Goal: Task Accomplishment & Management: Manage account settings

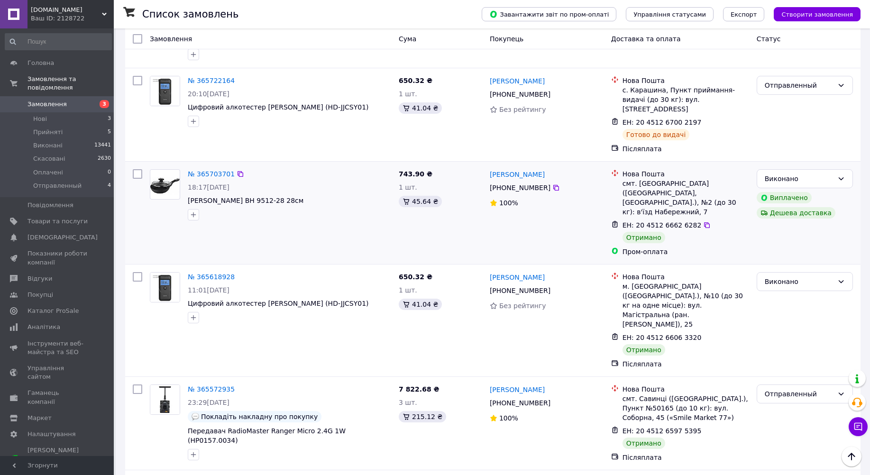
scroll to position [1138, 0]
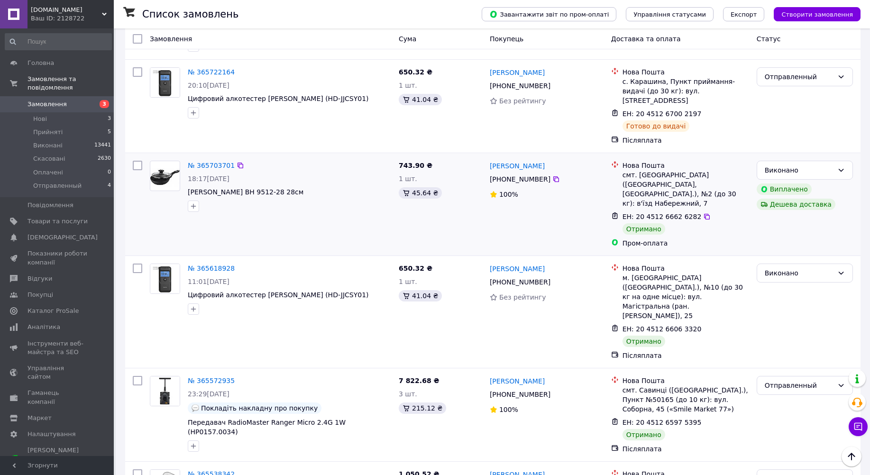
click at [317, 199] on div at bounding box center [289, 206] width 207 height 15
click at [206, 377] on link "№ 365572935" at bounding box center [211, 381] width 47 height 8
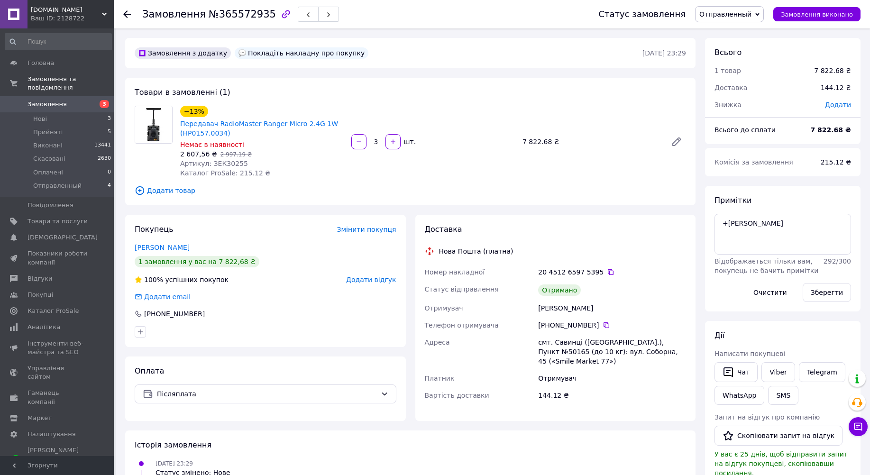
scroll to position [13, 0]
click at [778, 374] on link "Viber" at bounding box center [777, 372] width 33 height 20
click at [811, 371] on link "Telegram" at bounding box center [822, 372] width 46 height 20
click at [810, 374] on link "Telegram" at bounding box center [822, 372] width 46 height 20
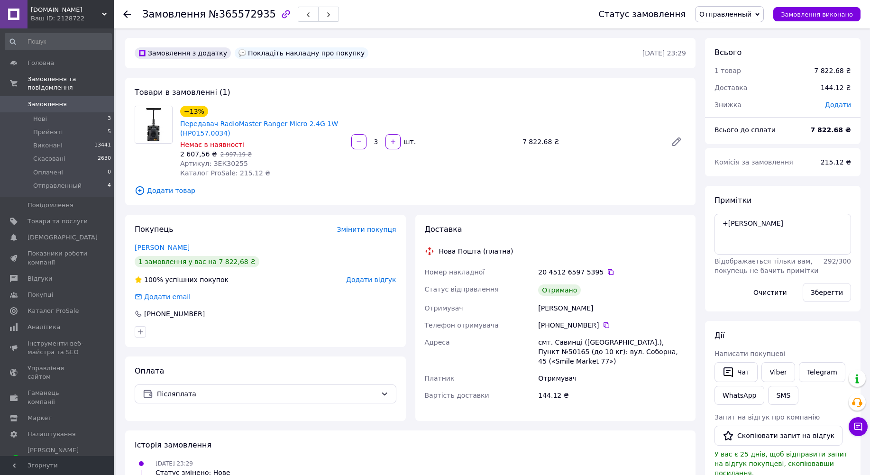
scroll to position [13, 0]
click at [126, 15] on icon at bounding box center [127, 14] width 8 height 8
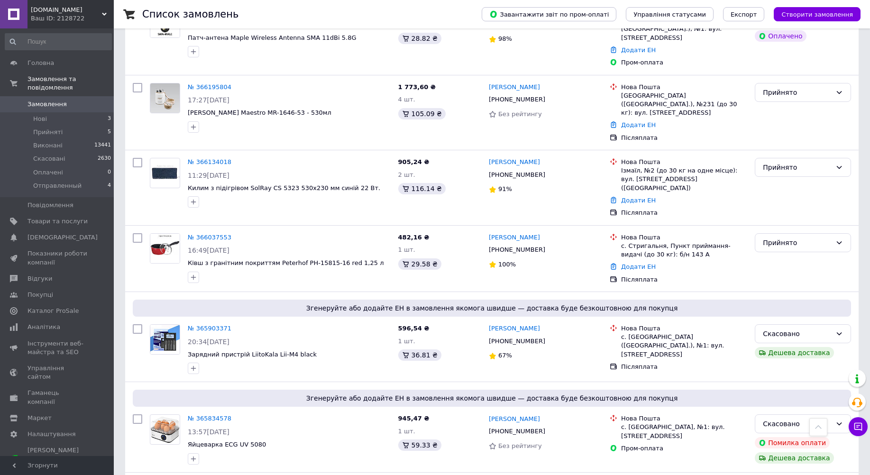
scroll to position [427, 0]
click at [211, 234] on link "№ 366037553" at bounding box center [210, 237] width 44 height 7
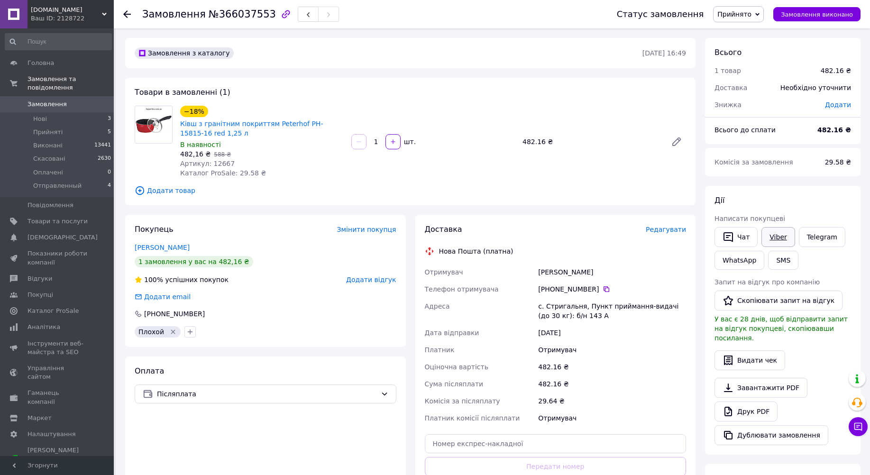
click at [769, 238] on link "Viber" at bounding box center [777, 237] width 33 height 20
click at [344, 119] on div "Ківш з гранітним покриттям Peterhof PH-15815-16 red 1,25 л" at bounding box center [261, 128] width 165 height 21
click at [775, 238] on link "Viber" at bounding box center [777, 237] width 33 height 20
click at [190, 16] on span "Замовлення" at bounding box center [174, 14] width 64 height 11
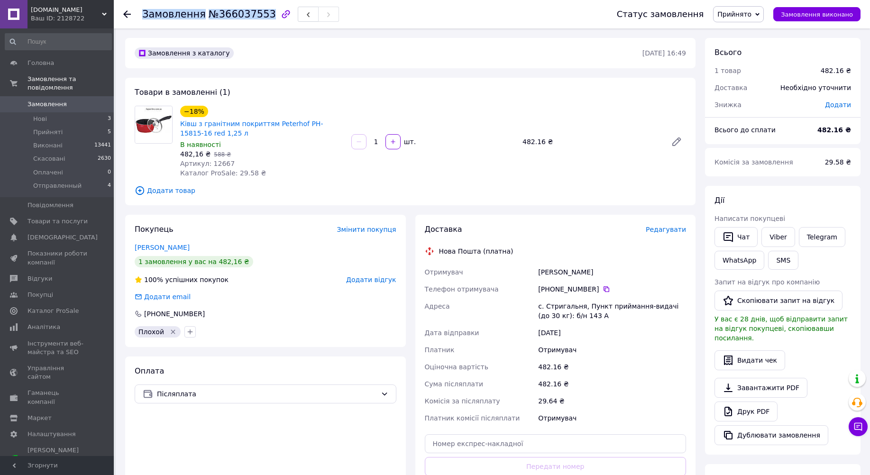
click at [190, 16] on span "Замовлення" at bounding box center [174, 14] width 64 height 11
copy h1 "Замовлення №366037553"
click at [428, 101] on div "Товари в замовленні (1) −18% Ківш з гранітним покриттям Peterhof PH-15815-16 re…" at bounding box center [410, 142] width 570 height 128
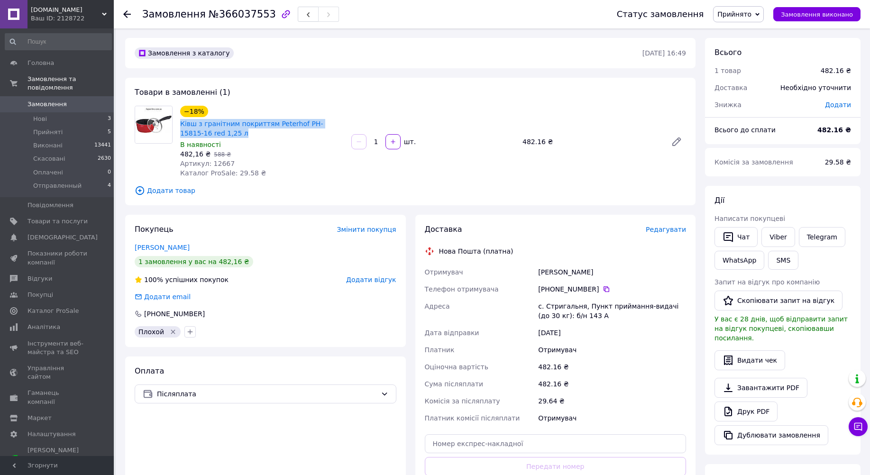
drag, startPoint x: 227, startPoint y: 131, endPoint x: 180, endPoint y: 121, distance: 48.0
click at [180, 121] on div "Ківш з гранітним покриттям Peterhof PH-15815-16 red 1,25 л" at bounding box center [261, 128] width 165 height 21
copy link "Ківш з гранітним покриттям Peterhof PH-15815-16 red 1,25 л"
click at [566, 178] on div "−18% Ківш з гранітним покриттям Peterhof PH-15815-16 red 1,25 л В наявності 482…" at bounding box center [432, 142] width 513 height 76
click at [125, 14] on use at bounding box center [127, 14] width 8 height 8
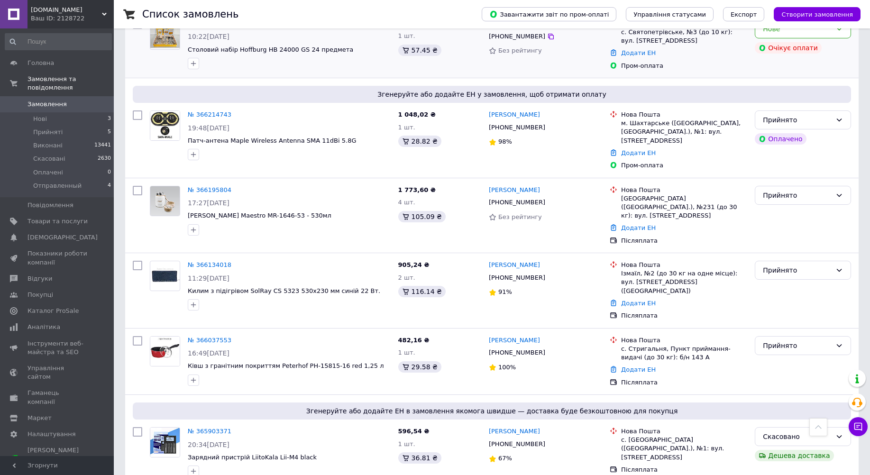
scroll to position [332, 0]
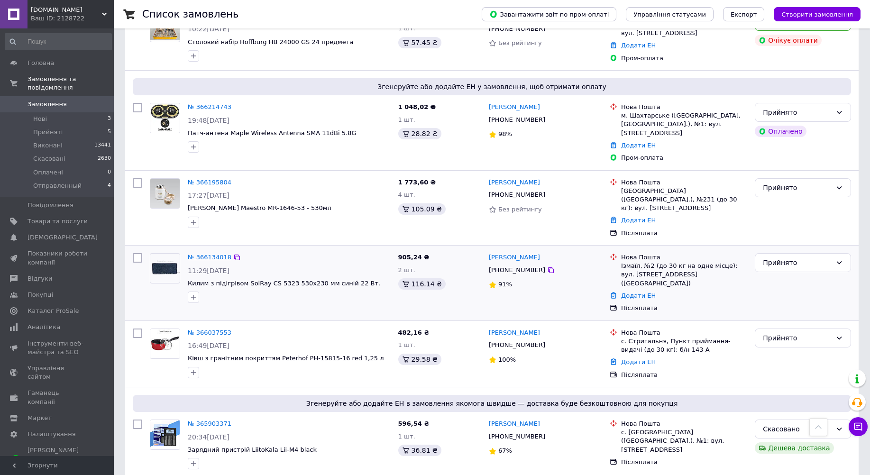
click at [202, 254] on link "№ 366134018" at bounding box center [210, 257] width 44 height 7
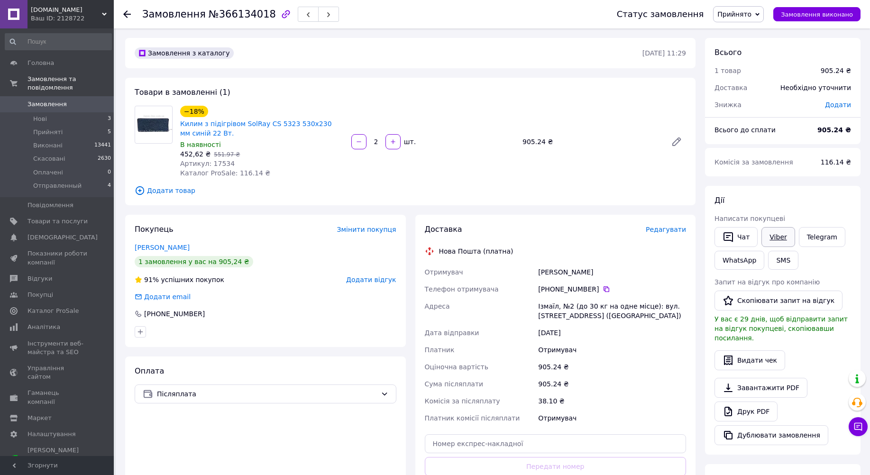
click at [774, 238] on link "Viber" at bounding box center [777, 237] width 33 height 20
click at [771, 238] on link "Viber" at bounding box center [777, 237] width 33 height 20
click at [185, 14] on span "Замовлення" at bounding box center [174, 14] width 64 height 11
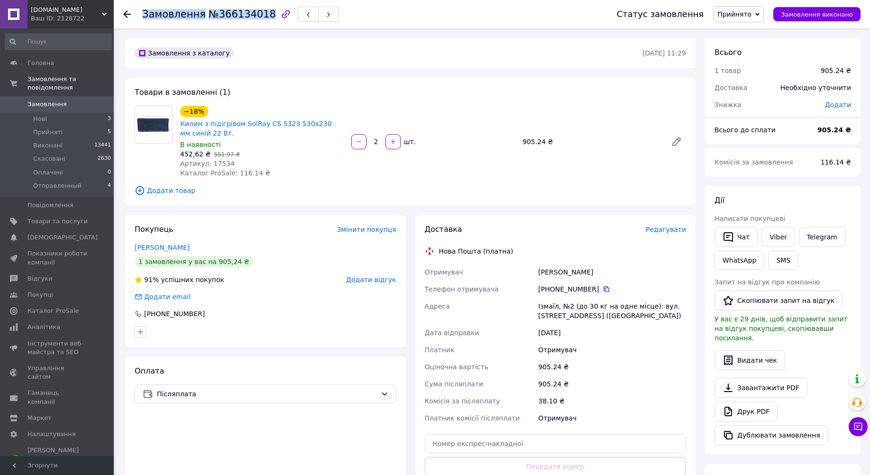
copy h1 "Замовлення №366134018"
click at [525, 182] on div "Товари в замовленні (1) −18% Килим з підігрівом SolRay CS 5323 530x230 мм синій…" at bounding box center [410, 142] width 570 height 128
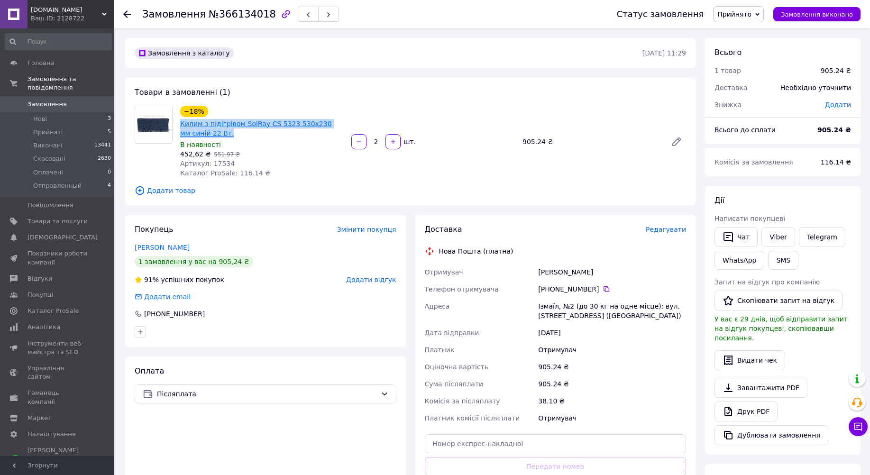
drag, startPoint x: 200, startPoint y: 132, endPoint x: 182, endPoint y: 125, distance: 19.4
click at [182, 125] on span "Килим з підігрівом SolRay CS 5323 530x230 мм синій 22 Вт." at bounding box center [262, 128] width 164 height 19
copy link "Килим з підігрівом SolRay CS 5323 530x230 мм синій 22 Вт."
click at [583, 235] on div "Доставка Редагувати Нова Пошта (платна) Отримувач Афтаева Людмила Телефон отрим…" at bounding box center [556, 371] width 262 height 294
click at [125, 14] on use at bounding box center [127, 14] width 8 height 8
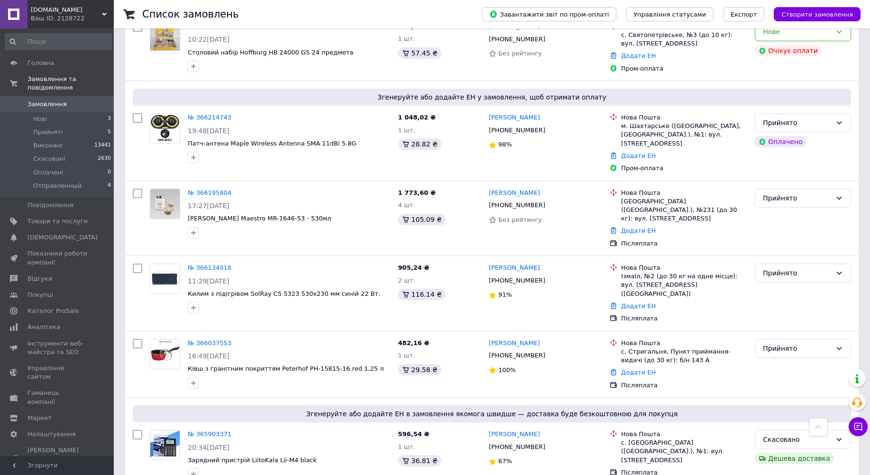
scroll to position [332, 0]
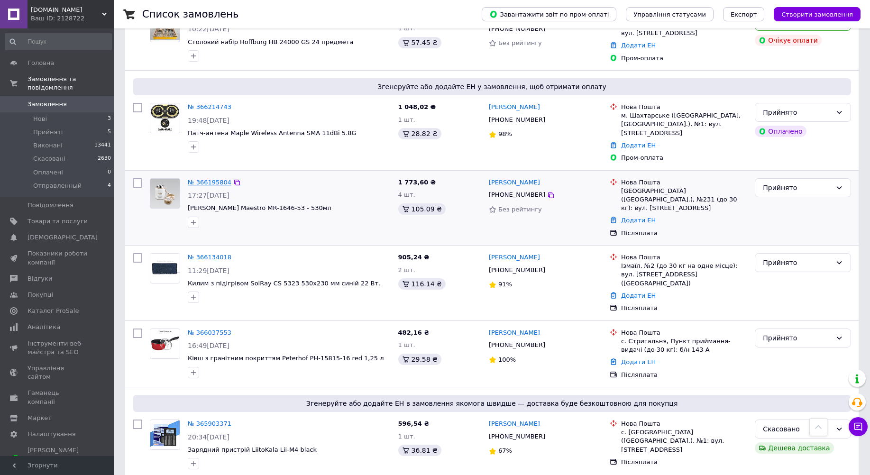
click at [206, 179] on link "№ 366195804" at bounding box center [210, 182] width 44 height 7
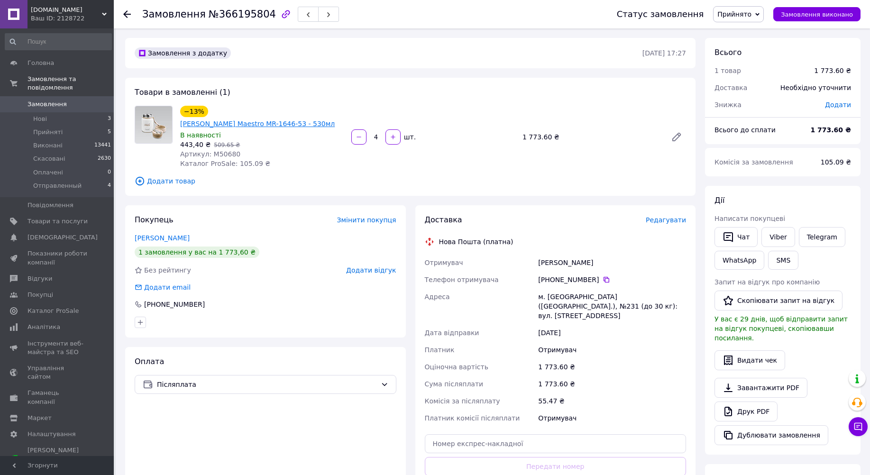
drag, startPoint x: 331, startPoint y: 124, endPoint x: 264, endPoint y: 126, distance: 67.8
click at [264, 126] on div "−13% Термос харчовий Maestro MR-1646-53 - 530мл" at bounding box center [261, 117] width 165 height 25
copy link "MR-1646-53 - 530мл"
click at [782, 241] on link "Viber" at bounding box center [777, 237] width 33 height 20
click at [345, 104] on div "−13% Термос харчовий Maestro MR-1646-53 - 530мл В наявності 443,40 ₴   509.65 ₴…" at bounding box center [261, 137] width 171 height 66
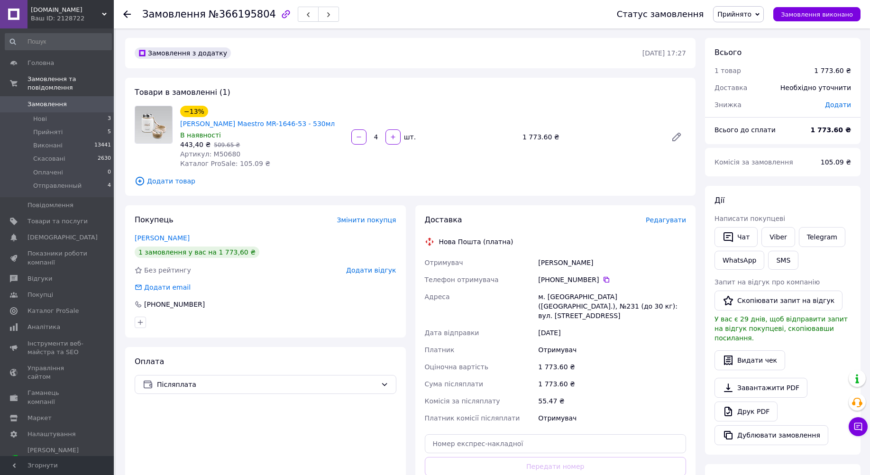
click at [186, 14] on span "Замовлення" at bounding box center [174, 14] width 64 height 11
copy h1 "Замовлення №366195804"
drag, startPoint x: 323, startPoint y: 120, endPoint x: 180, endPoint y: 128, distance: 143.8
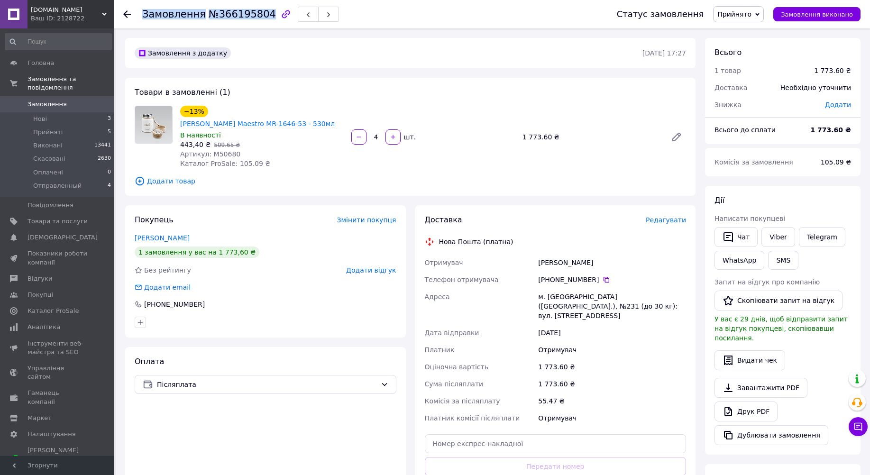
click at [180, 128] on div "[PERSON_NAME] Maestro MR-1646-53 - 530мл" at bounding box center [257, 123] width 156 height 11
copy link "[PERSON_NAME] Maestro MR-1646-53 - 530мл"
click at [127, 16] on icon at bounding box center [127, 14] width 8 height 8
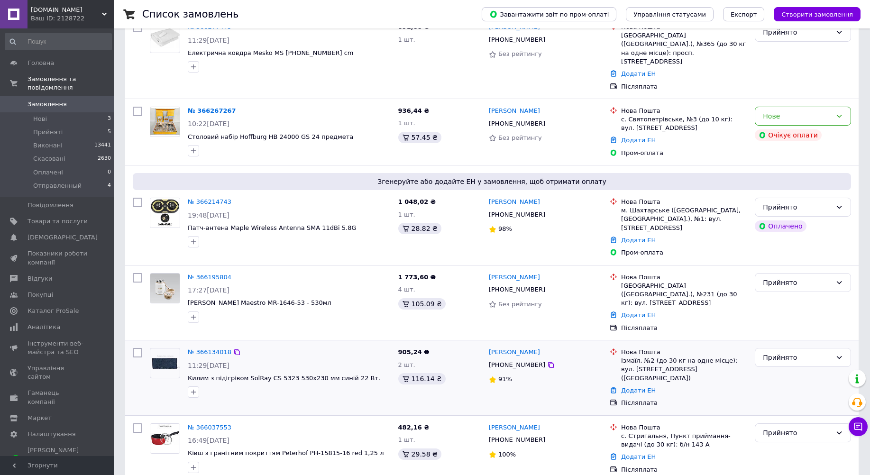
scroll to position [190, 0]
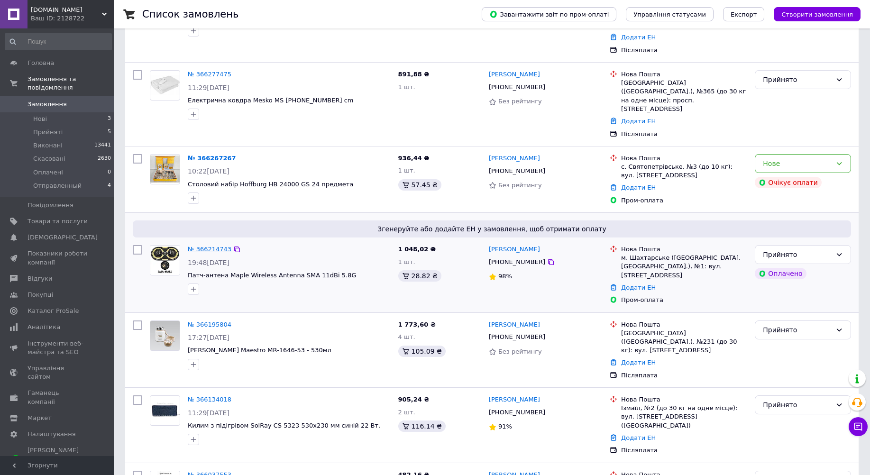
click at [205, 246] on link "№ 366214743" at bounding box center [210, 249] width 44 height 7
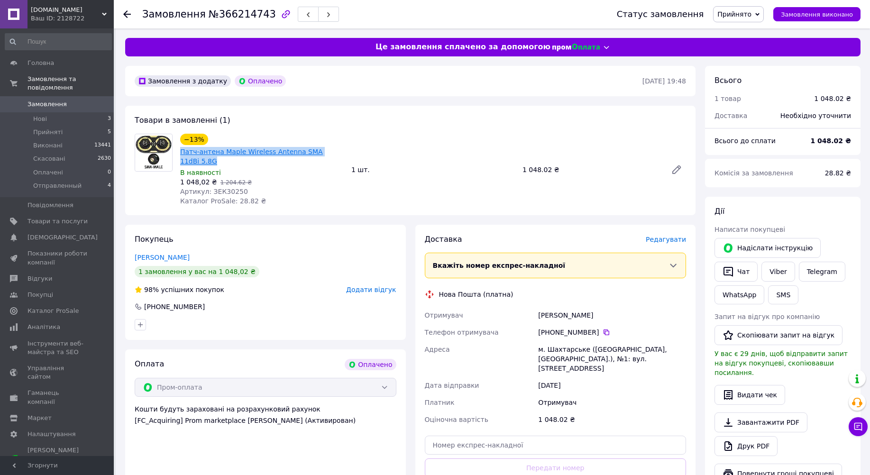
drag, startPoint x: 344, startPoint y: 150, endPoint x: 181, endPoint y: 151, distance: 163.5
click at [181, 151] on div "−13% Патч-антена Maple Wireless Antenna SMA 11dBi 5.8G" at bounding box center [261, 150] width 165 height 34
copy link "Патч-антена Maple Wireless Antenna SMA 11dBi 5.8G"
click at [295, 150] on link "Патч-антена Maple Wireless Antenna SMA 11dBi 5.8G" at bounding box center [251, 156] width 143 height 17
copy link "Патч-антена Maple Wireless Antenna SMA 11dBi 5.8G"
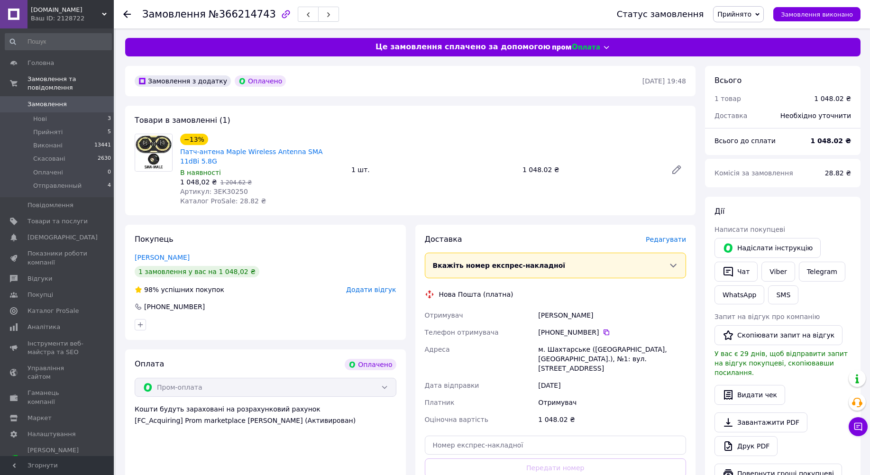
click at [668, 236] on span "Редагувати" at bounding box center [666, 240] width 40 height 8
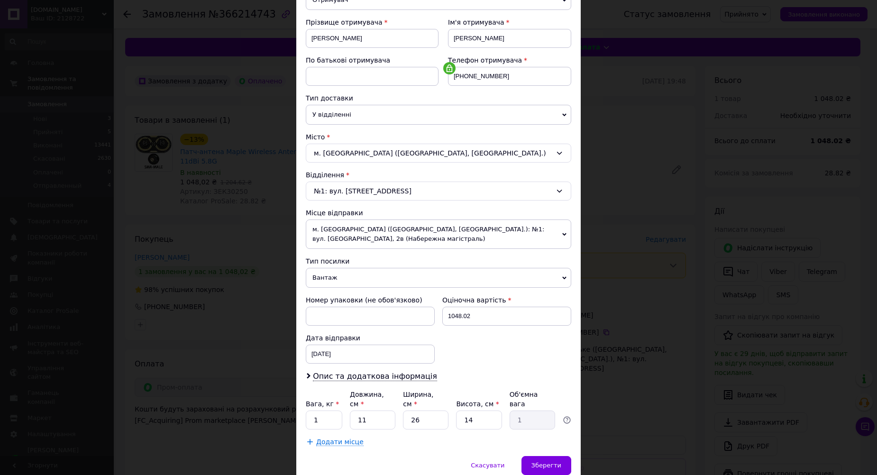
scroll to position [142, 0]
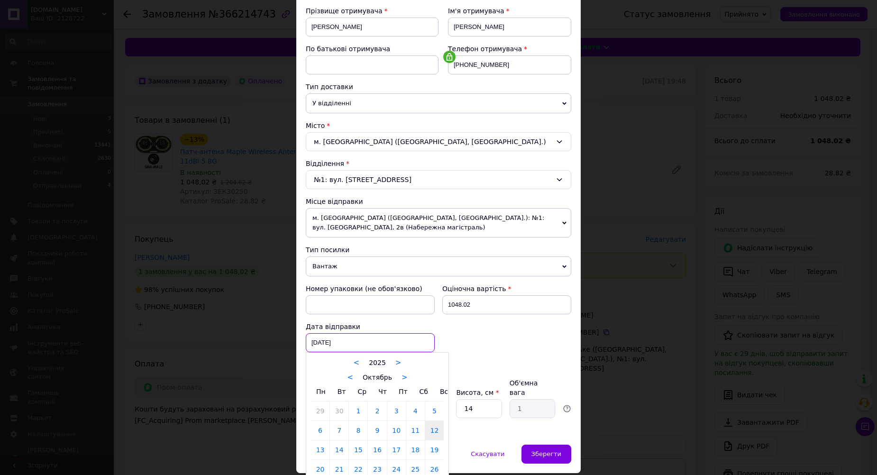
click at [383, 341] on div "12.10.2025 < 2025 > < Октябрь > Пн Вт Ср Чт Пт Сб Вс 29 30 1 2 3 4 5 6 7 8 9 10…" at bounding box center [370, 342] width 129 height 19
click at [318, 450] on link "13" at bounding box center [320, 449] width 18 height 19
type input "13.10.2025"
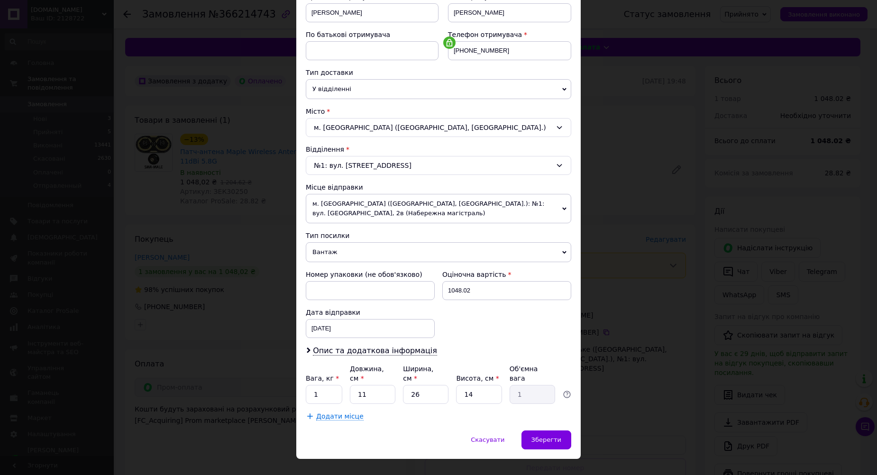
scroll to position [164, 0]
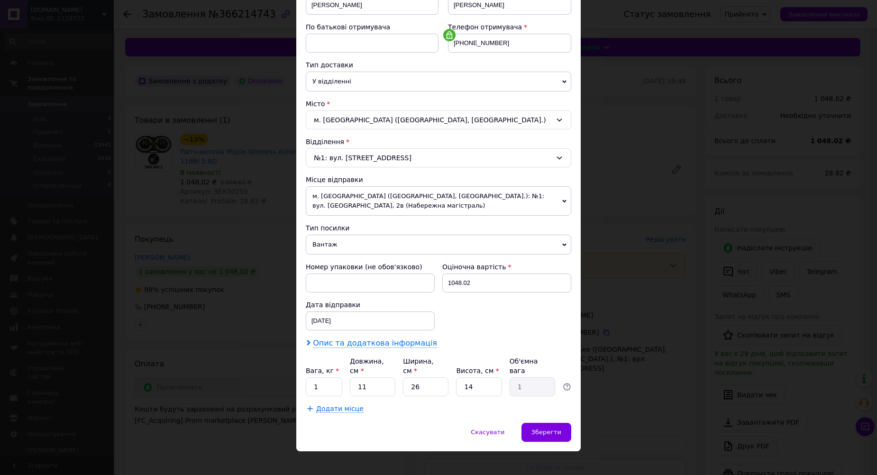
click at [369, 344] on span "Опис та додаткова інформація" at bounding box center [375, 342] width 124 height 9
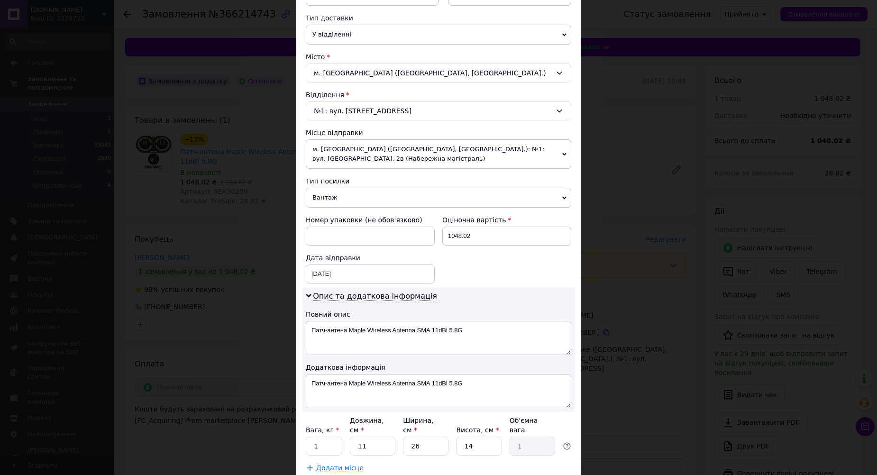
scroll to position [270, 0]
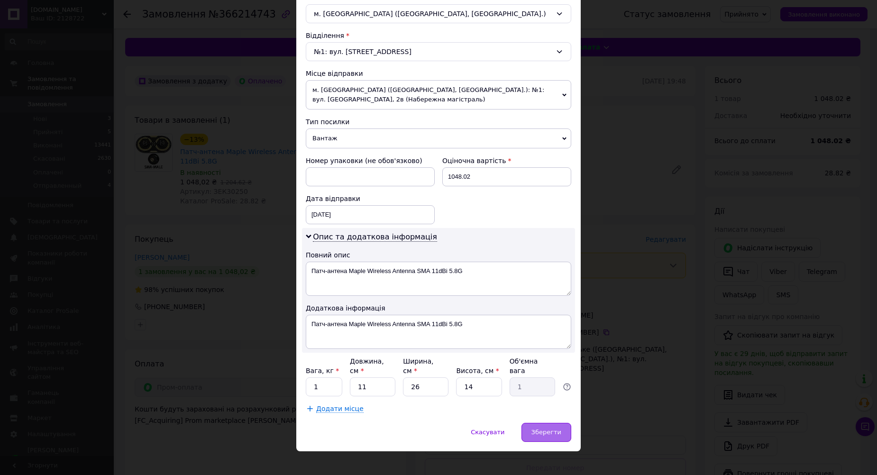
click at [558, 429] on span "Зберегти" at bounding box center [546, 432] width 30 height 7
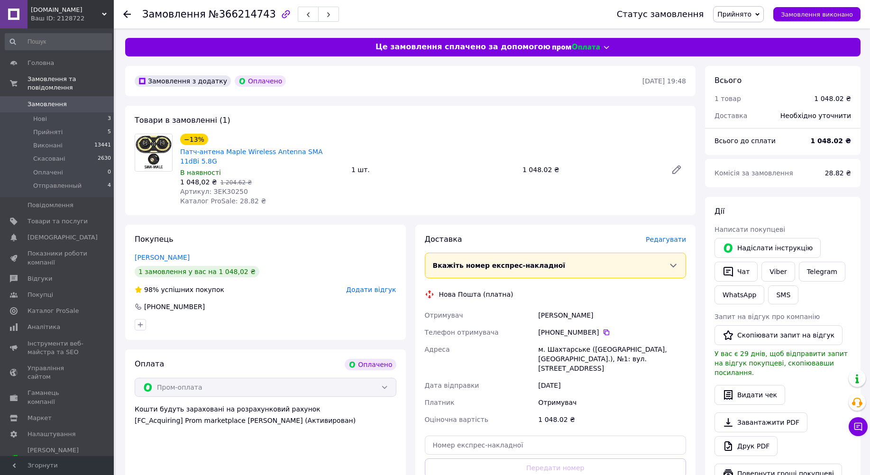
click at [664, 236] on span "Редагувати" at bounding box center [666, 240] width 40 height 8
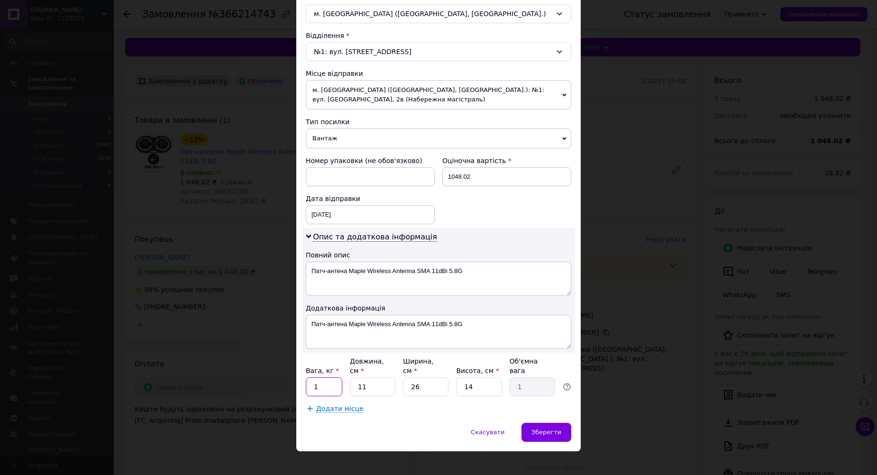
click at [326, 377] on input "1" at bounding box center [324, 386] width 36 height 19
click at [327, 377] on input "1" at bounding box center [324, 386] width 36 height 19
type input "05"
click at [429, 377] on input "26" at bounding box center [426, 386] width 46 height 19
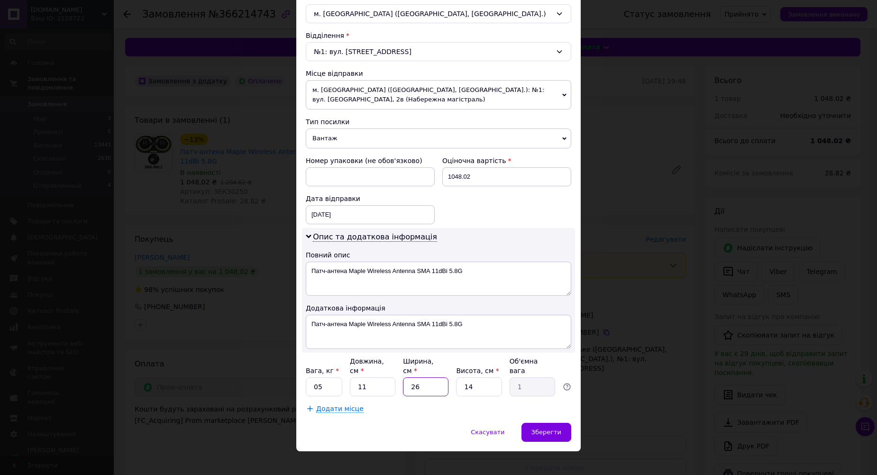
type input "2"
type input "0.1"
type input "20"
type input "0.77"
type input "20"
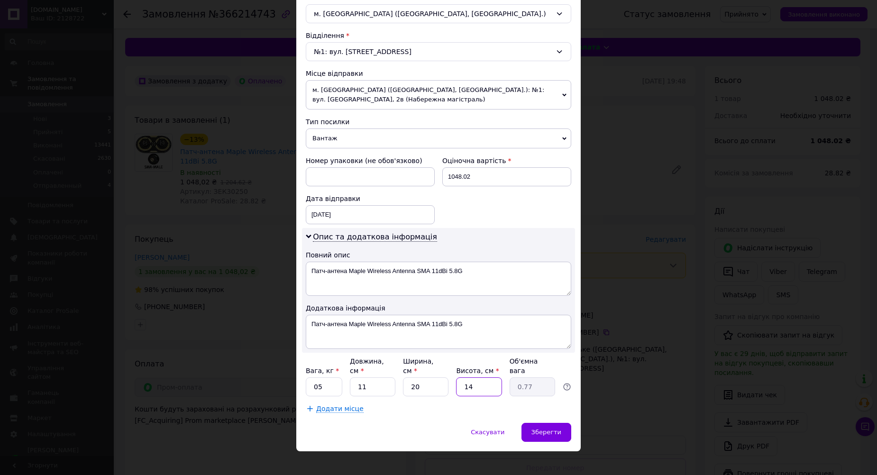
click at [479, 378] on input "14" at bounding box center [479, 386] width 46 height 19
click at [479, 377] on input "14" at bounding box center [479, 386] width 46 height 19
type input "1"
type input "0.1"
type input "10"
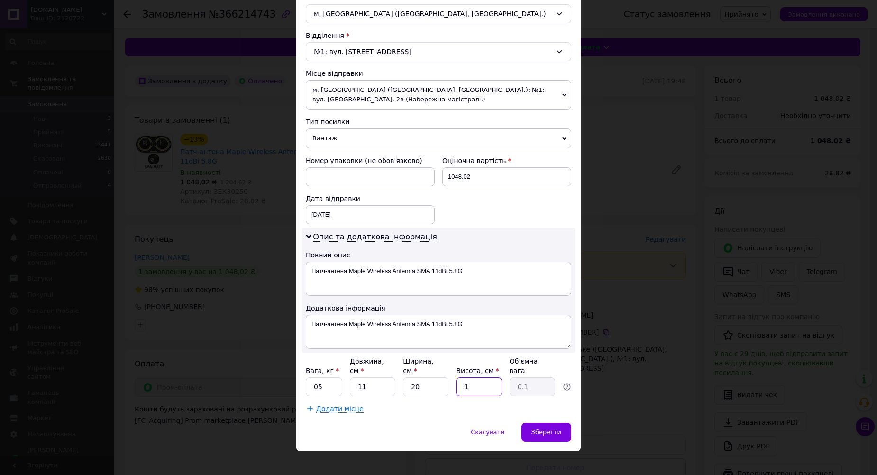
type input "0.55"
click at [474, 377] on input "10" at bounding box center [479, 386] width 46 height 19
click at [475, 377] on input "10" at bounding box center [479, 386] width 46 height 19
type input "8"
type input "0.44"
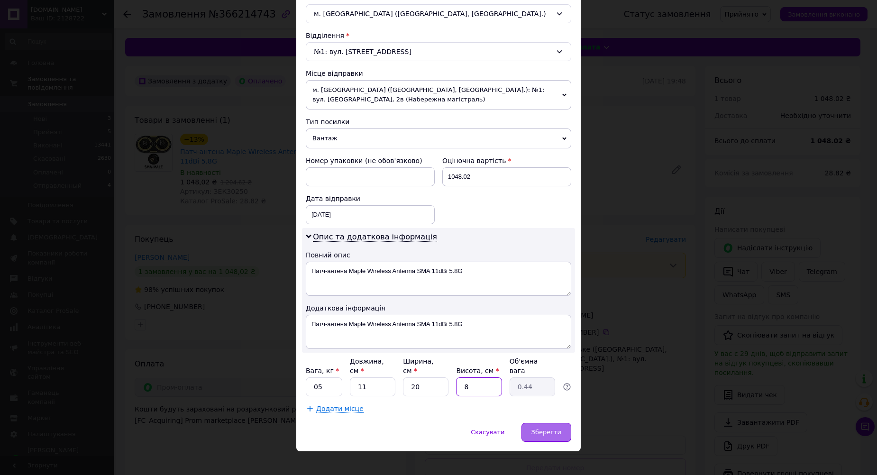
type input "8"
click at [549, 429] on span "Зберегти" at bounding box center [546, 432] width 30 height 7
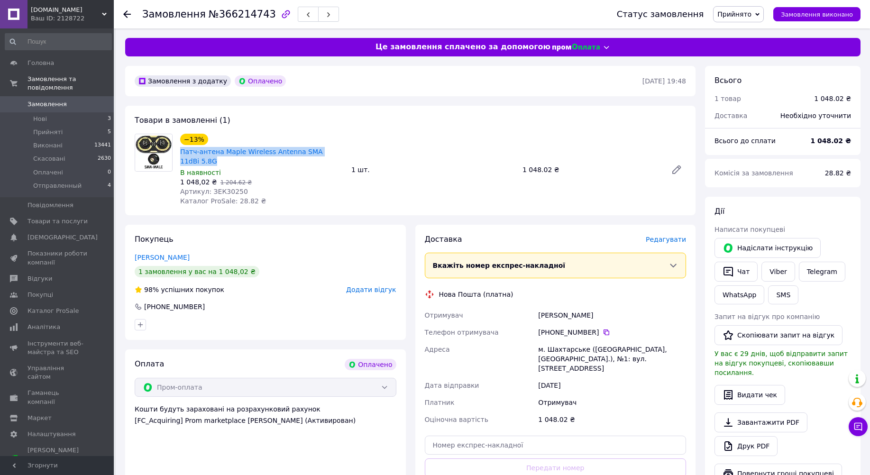
drag, startPoint x: 337, startPoint y: 150, endPoint x: 179, endPoint y: 155, distance: 158.4
click at [179, 155] on div "−13% Патч-антена Maple Wireless Antenna SMA 11dBi 5.8G" at bounding box center [261, 150] width 165 height 34
copy link "Патч-антена Maple Wireless Antenna SMA 11dBi 5.8G"
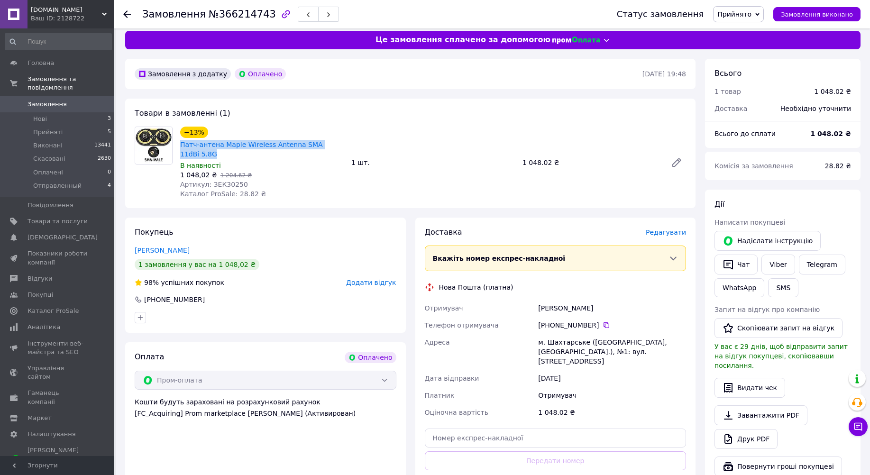
scroll to position [252, 0]
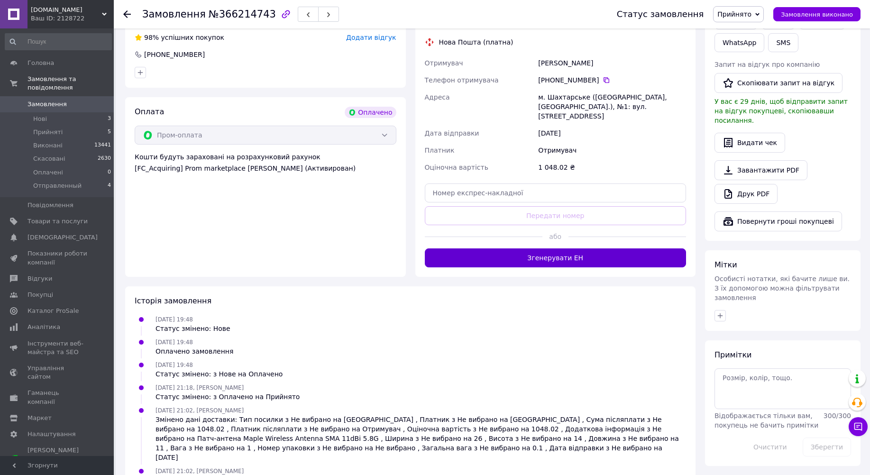
click at [559, 248] on button "Згенерувати ЕН" at bounding box center [556, 257] width 262 height 19
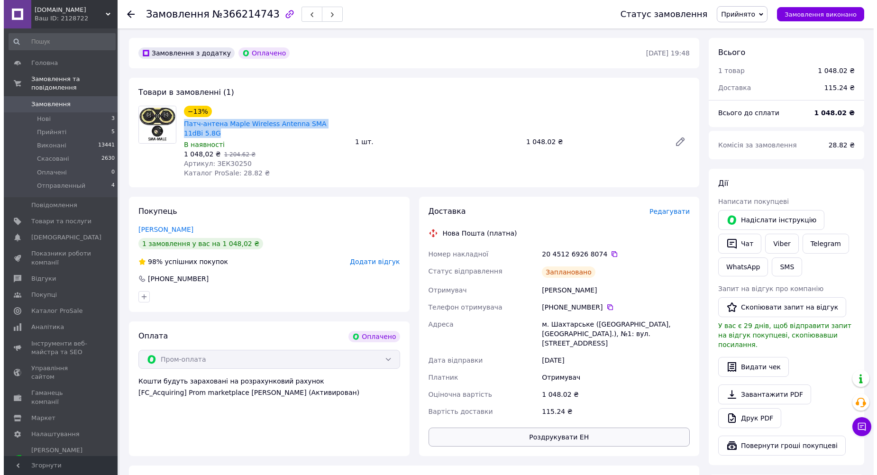
scroll to position [0, 0]
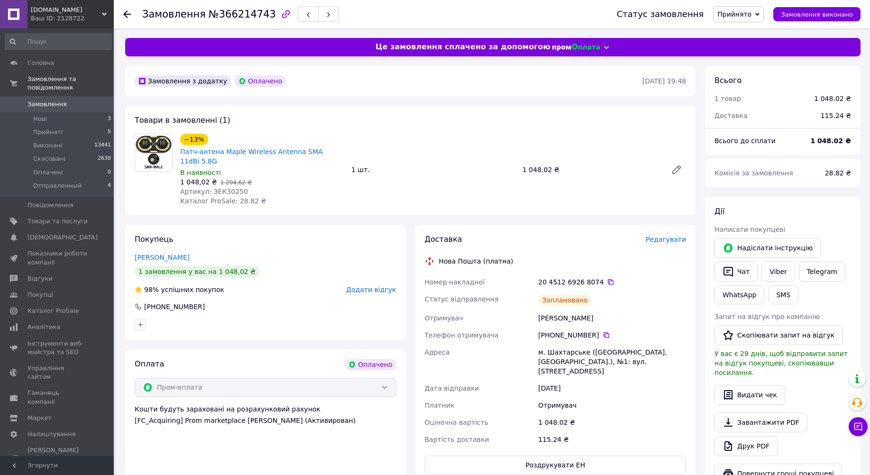
click at [126, 14] on use at bounding box center [127, 14] width 8 height 8
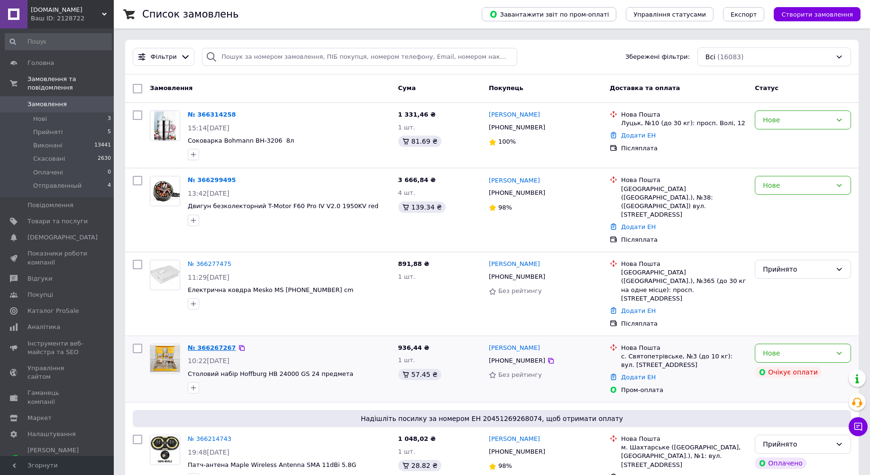
click at [209, 344] on link "№ 366267267" at bounding box center [212, 347] width 48 height 7
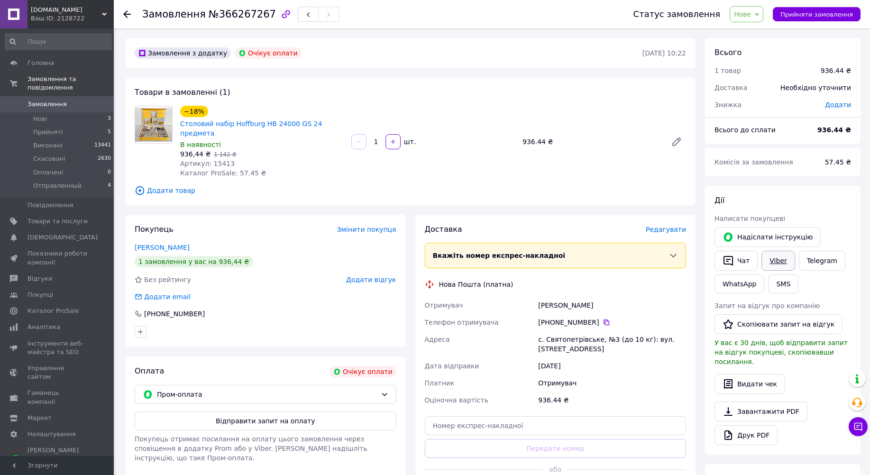
click at [784, 262] on link "Viber" at bounding box center [777, 261] width 33 height 20
click at [206, 22] on div "Замовлення №366267267" at bounding box center [378, 14] width 472 height 28
click at [206, 21] on div "Замовлення №366267267" at bounding box center [240, 14] width 197 height 16
click at [191, 11] on span "Замовлення" at bounding box center [174, 14] width 64 height 11
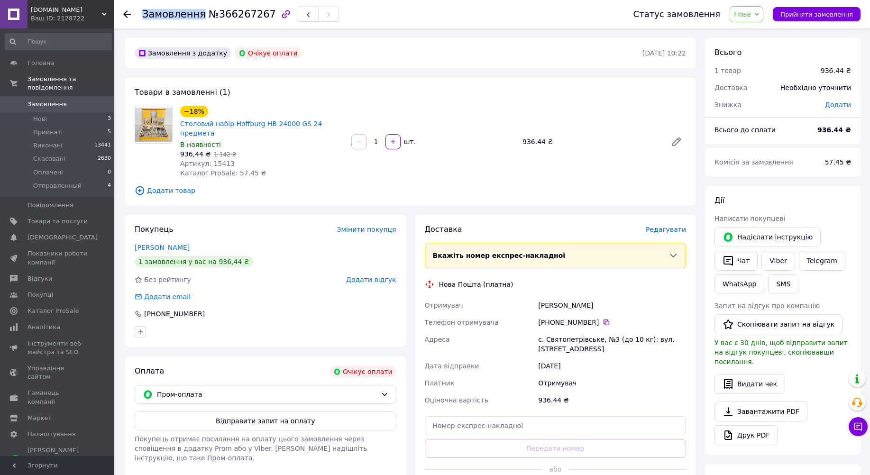
click at [191, 11] on span "Замовлення" at bounding box center [174, 14] width 64 height 11
click at [443, 111] on div "−18% Столовий набір Hoffburg HB 24000 GS 24 предмета В наявності 936,44 ₴   1 1…" at bounding box center [432, 142] width 513 height 76
drag, startPoint x: 343, startPoint y: 125, endPoint x: 181, endPoint y: 121, distance: 161.7
click at [181, 121] on div "−18% Столовий набір Hoffburg HB 24000 GS 24 предмета" at bounding box center [261, 122] width 165 height 34
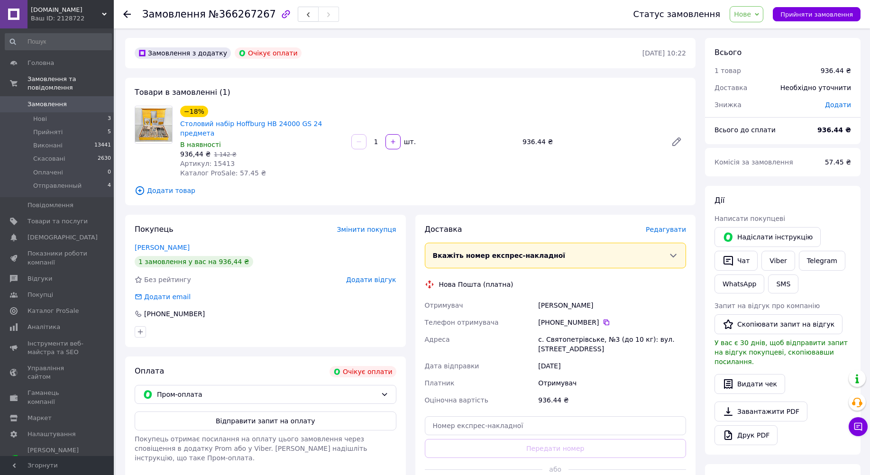
click at [126, 14] on use at bounding box center [127, 14] width 8 height 8
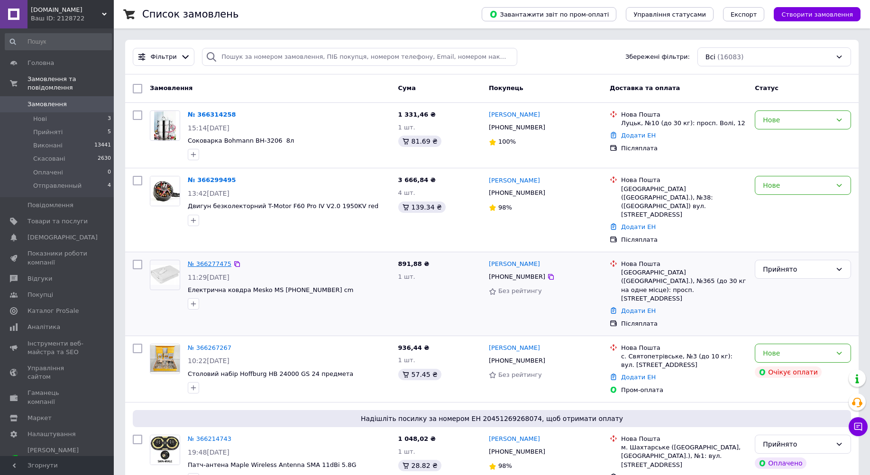
click at [200, 260] on link "№ 366277475" at bounding box center [210, 263] width 44 height 7
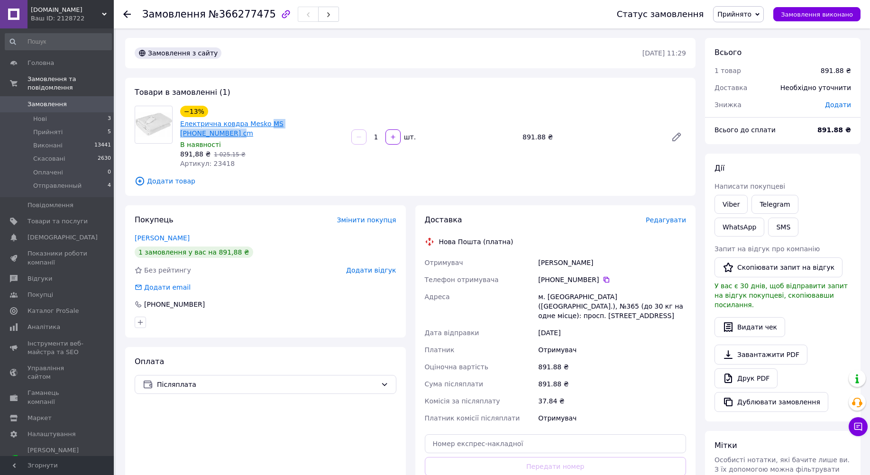
drag, startPoint x: 327, startPoint y: 125, endPoint x: 264, endPoint y: 123, distance: 63.1
click at [264, 123] on div "−13% Електрична ковдра Mesko MS 7419 150 x 80 cm" at bounding box center [261, 122] width 165 height 34
click at [720, 202] on link "Viber" at bounding box center [730, 204] width 33 height 19
click at [177, 11] on span "Замовлення" at bounding box center [174, 14] width 64 height 11
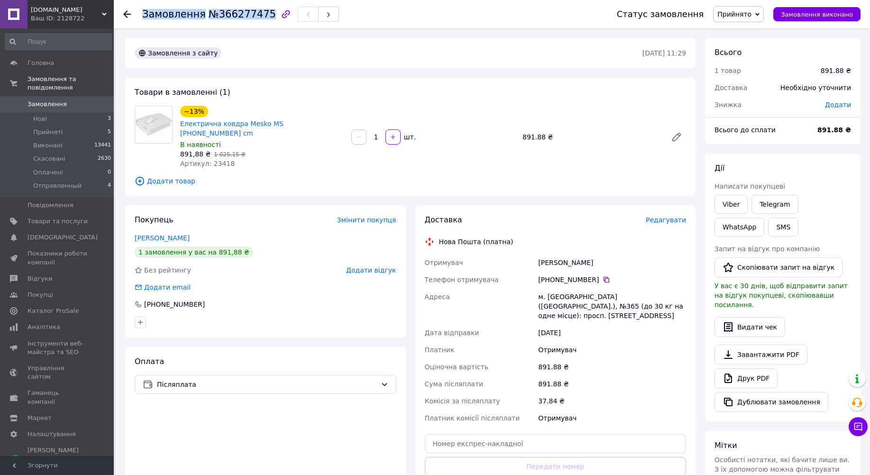
click at [177, 11] on span "Замовлення" at bounding box center [174, 14] width 64 height 11
drag, startPoint x: 598, startPoint y: 252, endPoint x: 534, endPoint y: 250, distance: 64.0
click at [534, 254] on div "Отримувач МАРФУЛА Руслан Телефон отримувача +380 99 424 94 95   Адреса м. Київ …" at bounding box center [555, 340] width 265 height 173
drag, startPoint x: 328, startPoint y: 124, endPoint x: 180, endPoint y: 123, distance: 148.8
click at [180, 123] on div "−13% Електрична ковдра Mesko MS 7419 150 x 80 cm" at bounding box center [261, 122] width 165 height 34
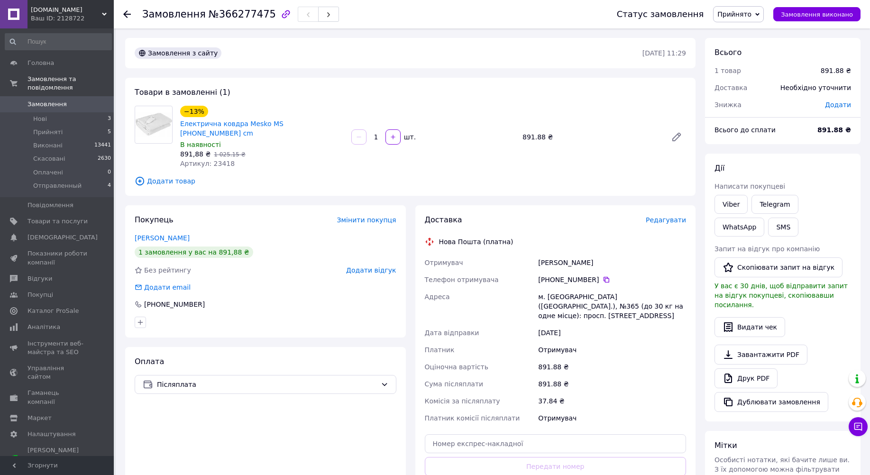
click at [631, 237] on div "Нова Пошта (платна)" at bounding box center [555, 241] width 266 height 9
click at [128, 14] on use at bounding box center [127, 14] width 8 height 8
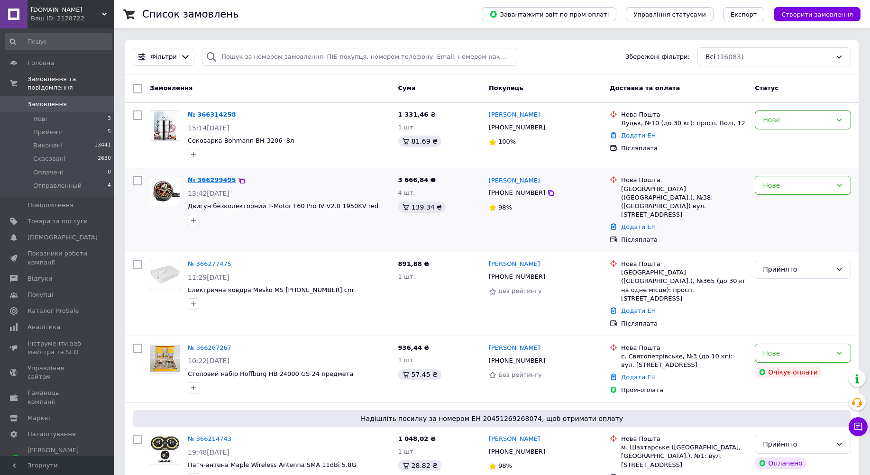
click at [202, 179] on link "№ 366299495" at bounding box center [212, 179] width 48 height 7
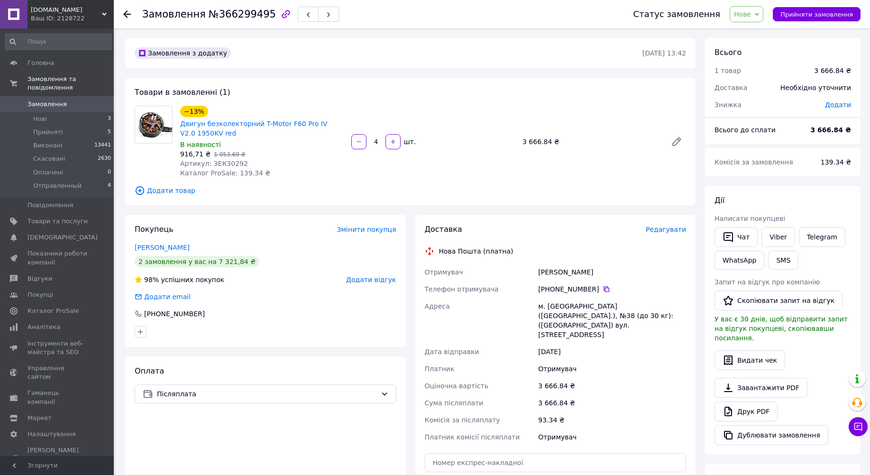
click at [750, 16] on span "Нове" at bounding box center [742, 14] width 17 height 8
click at [754, 32] on li "Прийнято" at bounding box center [759, 33] width 58 height 14
drag, startPoint x: 217, startPoint y: 134, endPoint x: 179, endPoint y: 121, distance: 39.6
click at [179, 121] on div "Двигун безколекторний T-Motor F60 Pro IV V2.0 1950KV red" at bounding box center [261, 128] width 165 height 21
click at [779, 237] on link "Viber" at bounding box center [777, 237] width 33 height 20
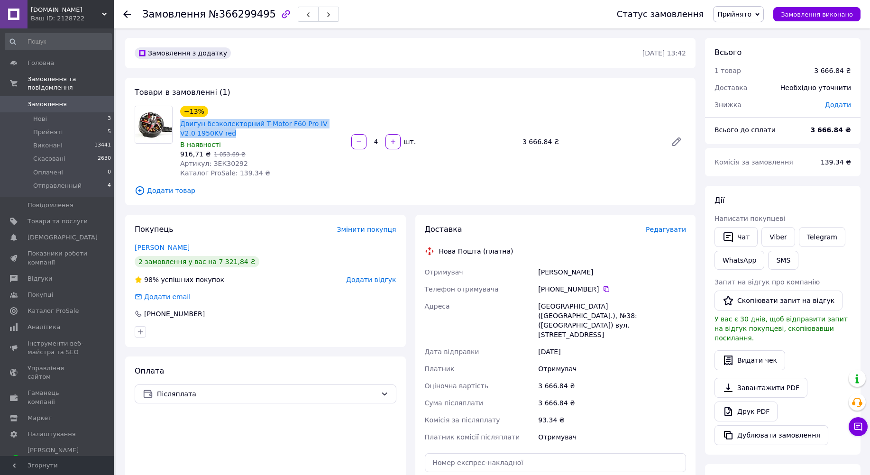
click at [357, 101] on div "Товари в замовленні (1) −13% Двигун безколекторний T-Motor F60 Pro IV V2.0 1950…" at bounding box center [410, 142] width 570 height 128
drag, startPoint x: 216, startPoint y: 133, endPoint x: 179, endPoint y: 122, distance: 39.0
click at [179, 122] on div "−13% Двигун безколекторний T-Motor F60 Pro IV V2.0 1950KV red В наявності 916,7…" at bounding box center [261, 142] width 171 height 76
drag, startPoint x: 179, startPoint y: 122, endPoint x: 160, endPoint y: 17, distance: 107.3
click at [160, 17] on span "Замовлення" at bounding box center [174, 14] width 64 height 11
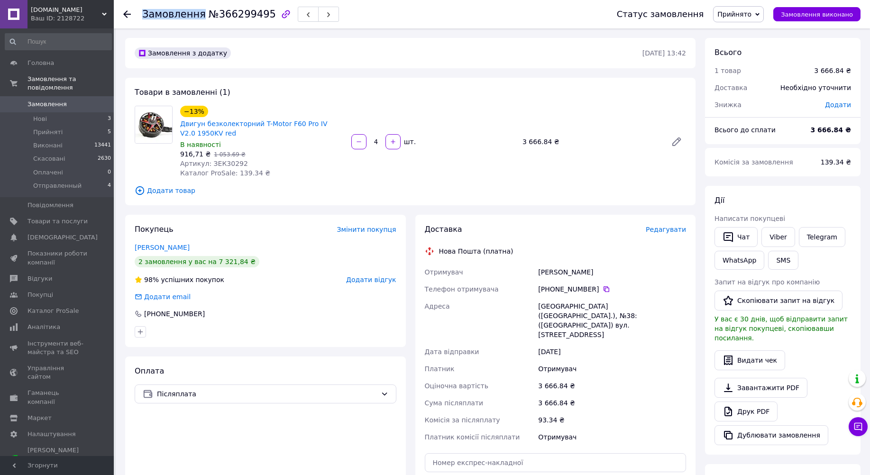
click at [160, 17] on span "Замовлення" at bounding box center [174, 14] width 64 height 11
click at [635, 273] on div "Мухарський Леонід" at bounding box center [612, 272] width 152 height 17
drag, startPoint x: 223, startPoint y: 138, endPoint x: 179, endPoint y: 119, distance: 48.4
click at [179, 119] on div "−13% Двигун безколекторний T-Motor F60 Pro IV V2.0 1950KV red В наявності 916,7…" at bounding box center [261, 142] width 171 height 76
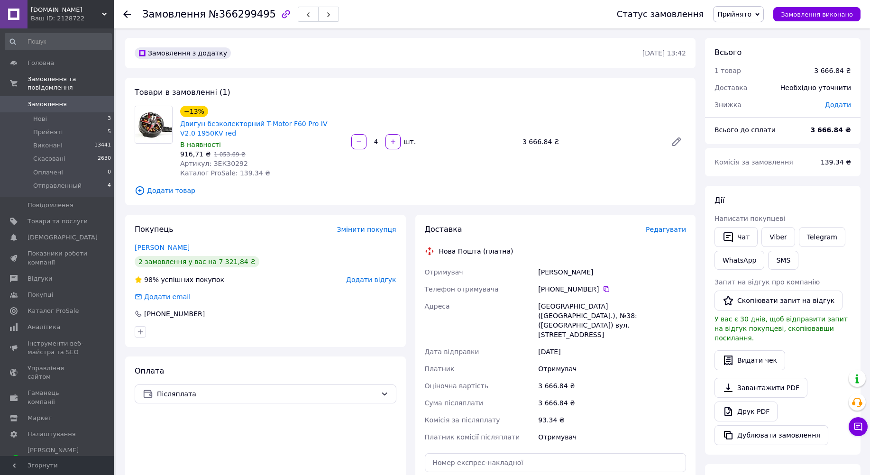
click at [614, 394] on div "3 666.84 ₴" at bounding box center [612, 402] width 152 height 17
click at [126, 14] on use at bounding box center [127, 14] width 8 height 8
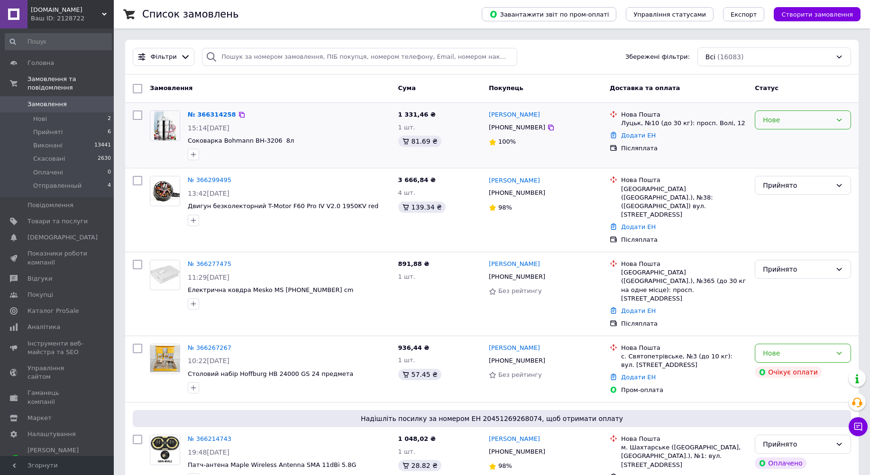
click at [773, 121] on div "Нове" at bounding box center [797, 120] width 69 height 10
click at [776, 142] on li "Прийнято" at bounding box center [802, 140] width 95 height 17
click at [202, 114] on link "№ 366314258" at bounding box center [210, 114] width 44 height 7
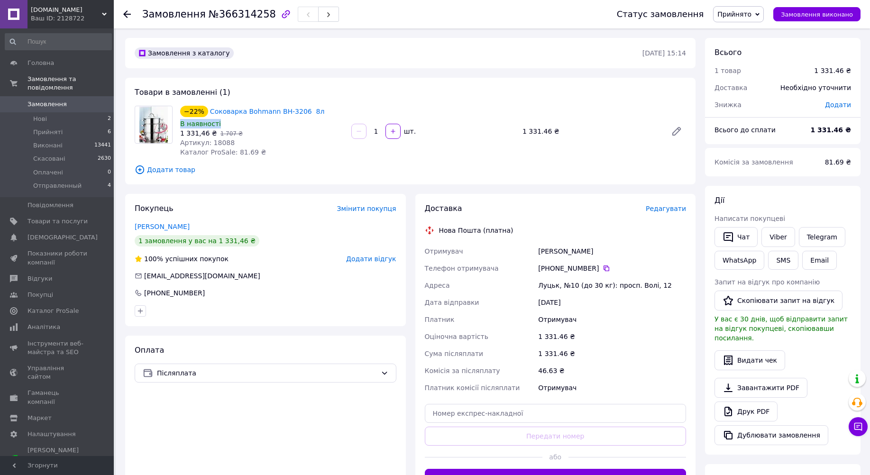
drag, startPoint x: 313, startPoint y: 109, endPoint x: 313, endPoint y: 120, distance: 10.4
click at [313, 120] on div "−22% Соковарка Bohmann BH-3206 8л В наявності 1 331,46 ₴   1 707 ₴ Артикул: 180…" at bounding box center [261, 131] width 171 height 55
click at [301, 148] on div "−22% Соковарка Bohmann BH-3206 8л В наявності 1 331,46 ₴   1 707 ₴ Артикул: 180…" at bounding box center [261, 131] width 171 height 55
drag, startPoint x: 310, startPoint y: 109, endPoint x: 209, endPoint y: 113, distance: 102.0
click at [209, 113] on div "−22% Соковарка Bohmann BH-3206 8л" at bounding box center [261, 111] width 165 height 13
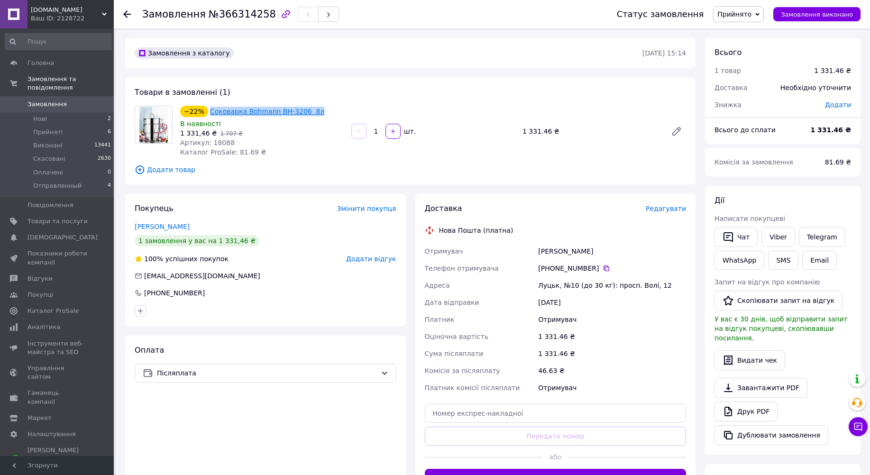
click at [256, 112] on link "Соковарка Bohmann BH-3206 8л" at bounding box center [267, 112] width 115 height 8
click at [773, 237] on link "Viber" at bounding box center [777, 237] width 33 height 20
click at [125, 11] on icon at bounding box center [127, 14] width 8 height 8
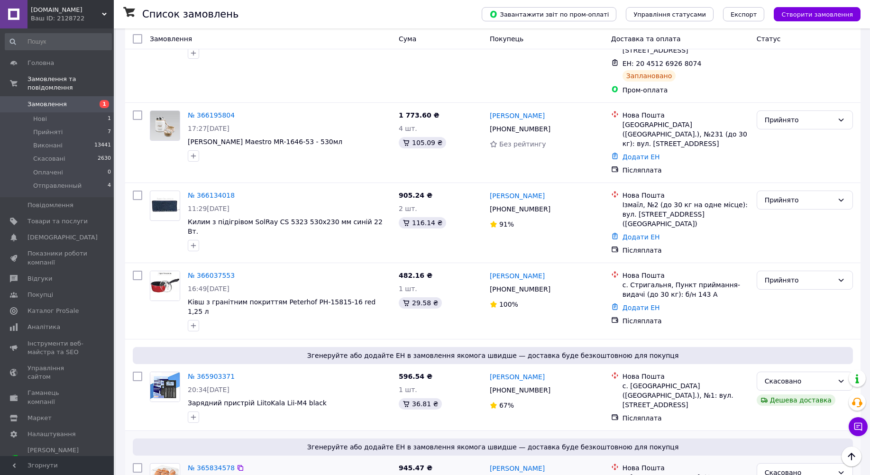
scroll to position [427, 0]
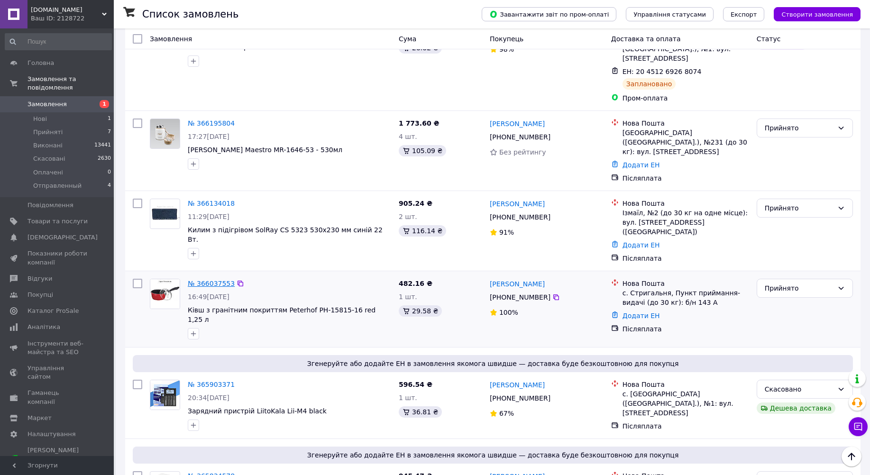
click at [207, 280] on link "№ 366037553" at bounding box center [211, 284] width 47 height 8
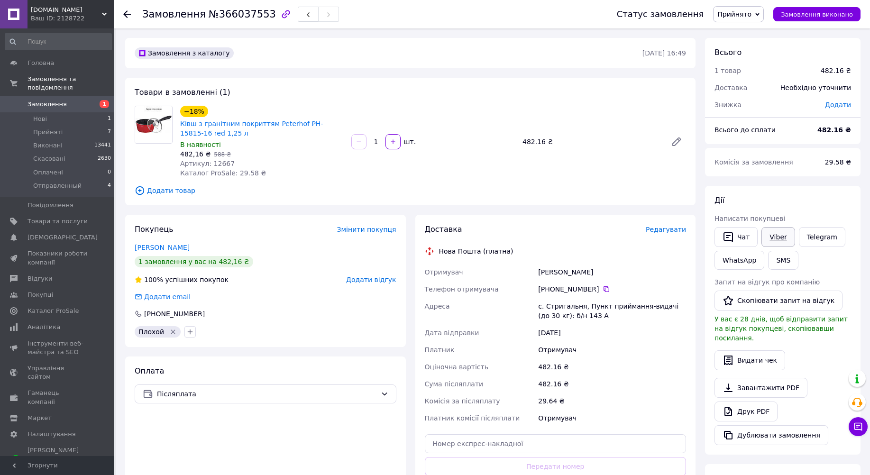
click at [772, 237] on link "Viber" at bounding box center [777, 237] width 33 height 20
click at [630, 272] on div "Іванина Людмила" at bounding box center [612, 272] width 152 height 17
click at [160, 247] on link "Іванина Людмила" at bounding box center [162, 248] width 55 height 8
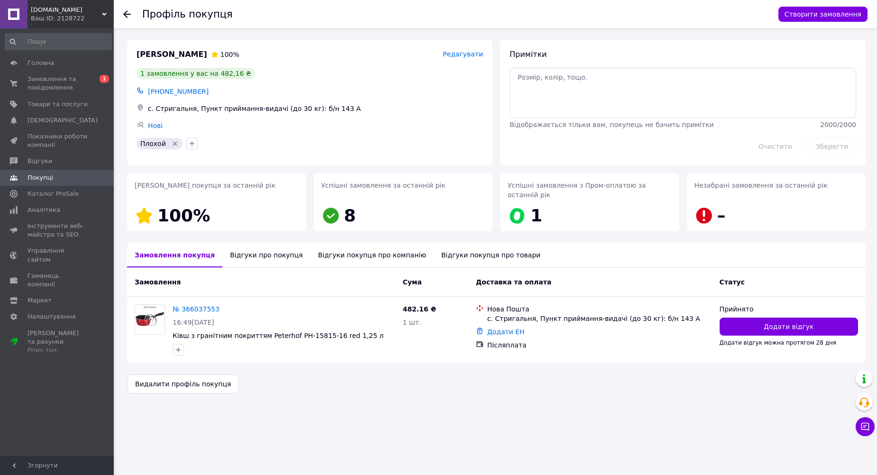
click at [245, 249] on div "Відгуки про покупця" at bounding box center [266, 255] width 88 height 25
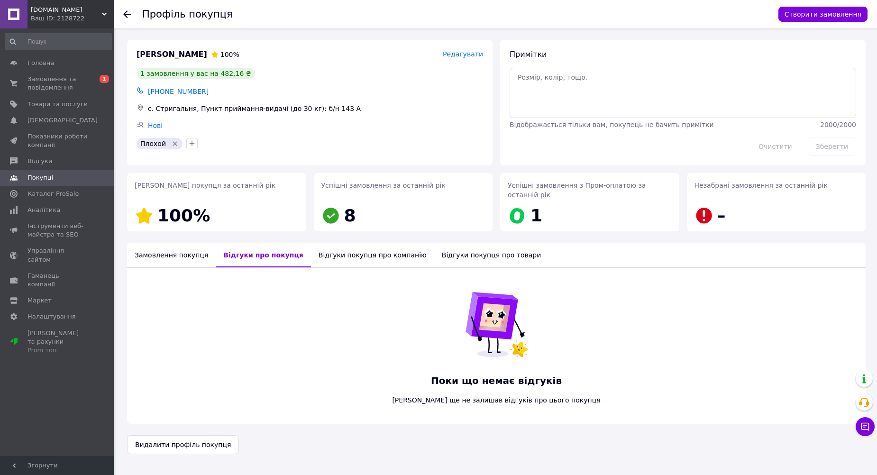
click at [166, 245] on div "Замовлення покупця" at bounding box center [171, 255] width 89 height 25
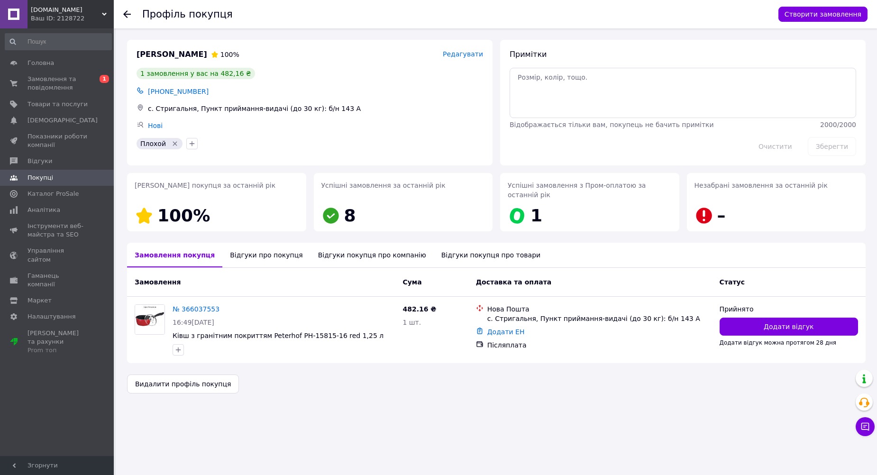
click at [356, 246] on div "Відгуки покупця про компанію" at bounding box center [371, 255] width 123 height 25
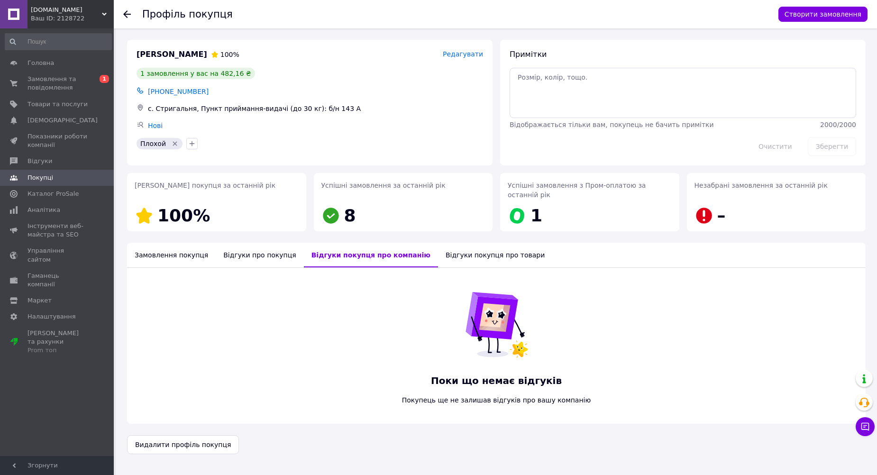
click at [438, 247] on div "Відгуки покупця про товари" at bounding box center [495, 255] width 114 height 25
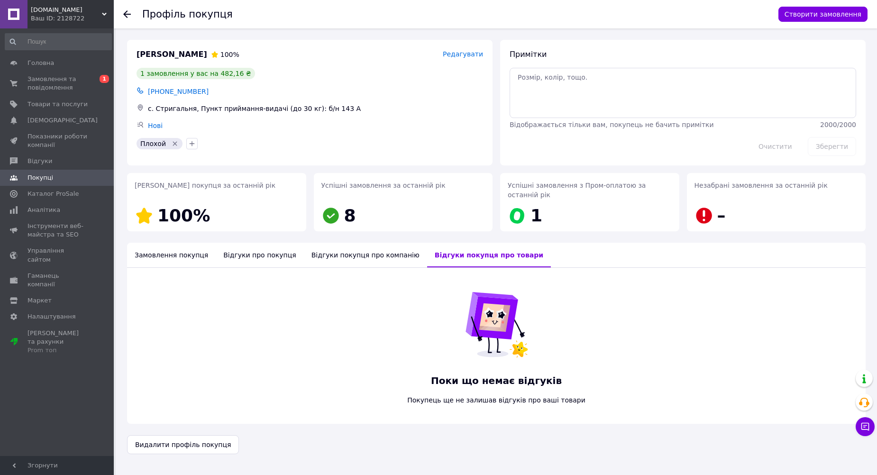
click at [231, 248] on div "Відгуки про покупця" at bounding box center [260, 255] width 88 height 25
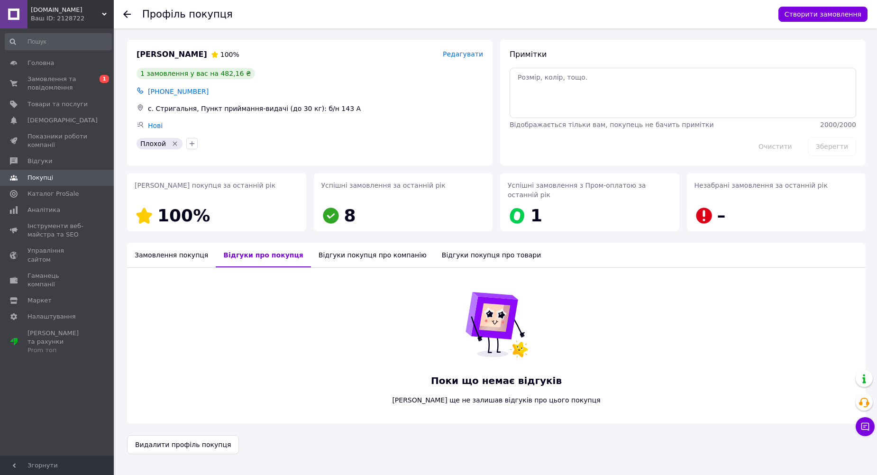
click at [156, 247] on div "Замовлення покупця" at bounding box center [171, 255] width 89 height 25
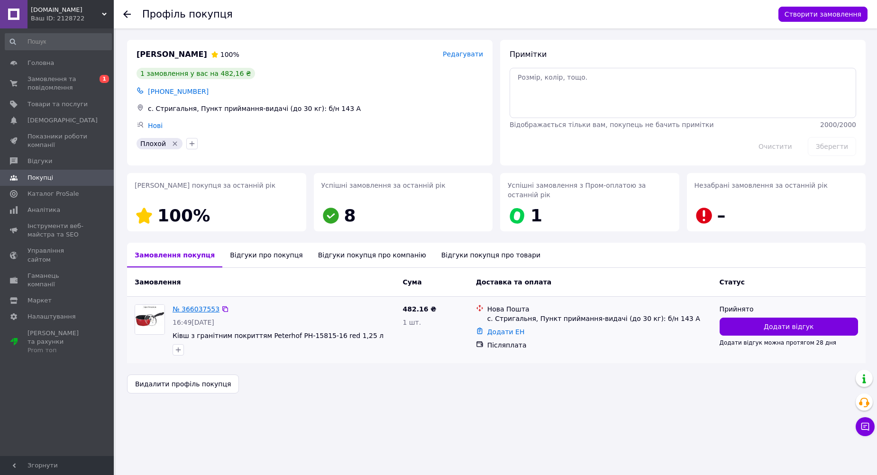
click at [194, 305] on link "№ 366037553" at bounding box center [196, 309] width 47 height 8
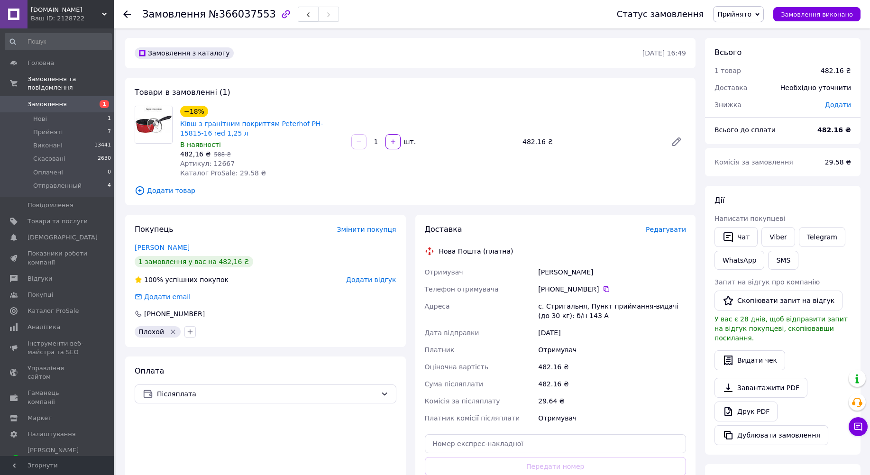
click at [574, 181] on div "Товари в замовленні (1) −18% Ківш з гранітним покриттям Peterhof PH-15815-16 re…" at bounding box center [410, 142] width 570 height 128
drag, startPoint x: 215, startPoint y: 132, endPoint x: 179, endPoint y: 121, distance: 37.5
click at [179, 121] on div "Ківш з гранітним покриттям Peterhof PH-15815-16 red 1,25 л" at bounding box center [261, 128] width 165 height 21
copy link "Ківш з гранітним покриттям Peterhof PH-15815-16 red 1,25 л"
click at [555, 187] on span "Додати товар" at bounding box center [410, 190] width 551 height 10
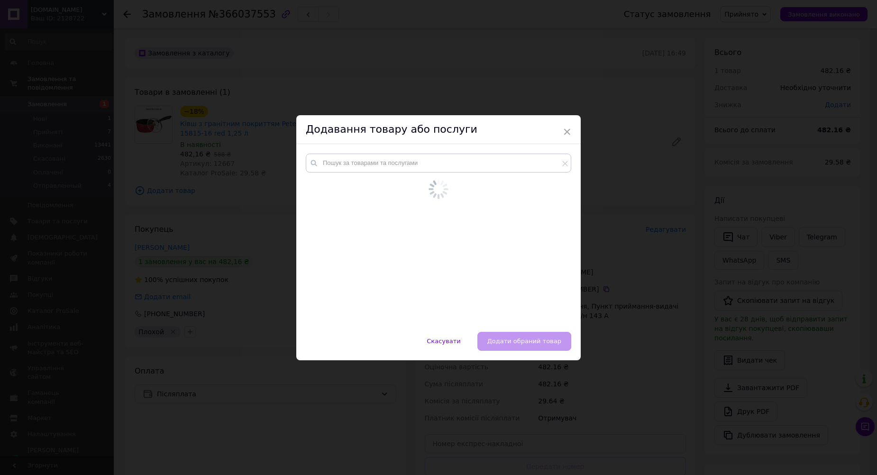
click at [662, 273] on div "× Додавання товару або послуги Скасувати   Додати обраний товар" at bounding box center [438, 237] width 877 height 475
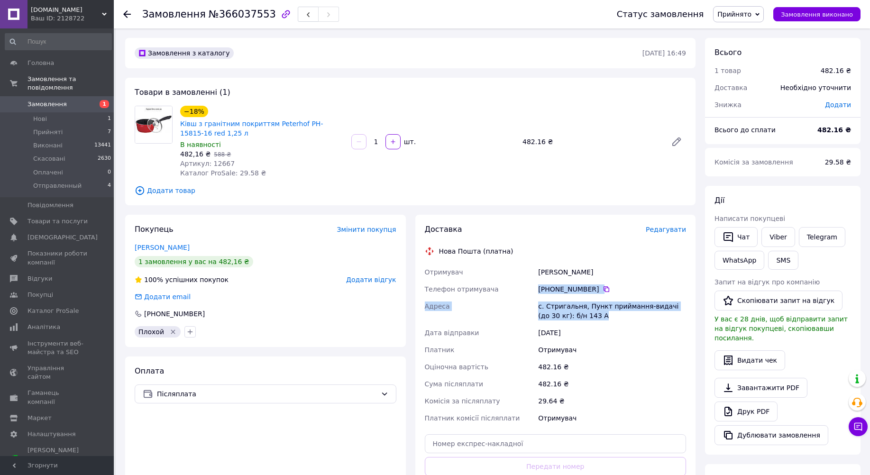
drag, startPoint x: 585, startPoint y: 318, endPoint x: 536, endPoint y: 283, distance: 60.2
click at [536, 283] on div "Отримувач Іванина Людмила Телефон отримувача +380 98 907 89 30   Адреса с. Стри…" at bounding box center [555, 345] width 265 height 163
copy div "Телефон отримувача +380 98 907 89 30   Адреса с. Стригальня, Пункт приймання-ви…"
click at [568, 248] on div "Нова Пошта (платна)" at bounding box center [555, 250] width 266 height 9
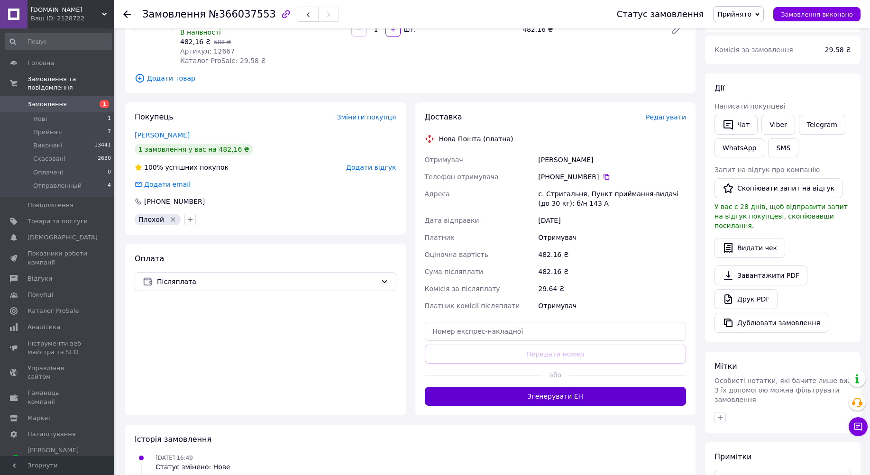
scroll to position [196, 0]
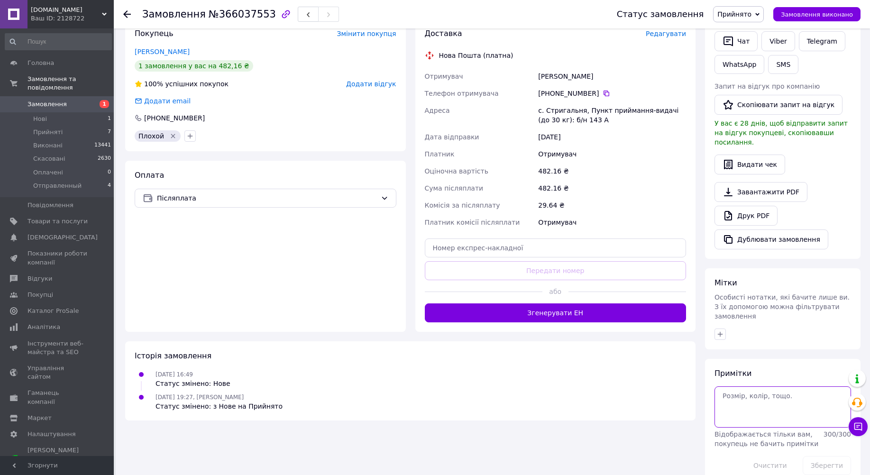
click at [757, 386] on textarea at bounding box center [782, 406] width 137 height 41
type textarea "+[PERSON_NAME]"
click at [831, 456] on button "Зберегти" at bounding box center [826, 465] width 48 height 19
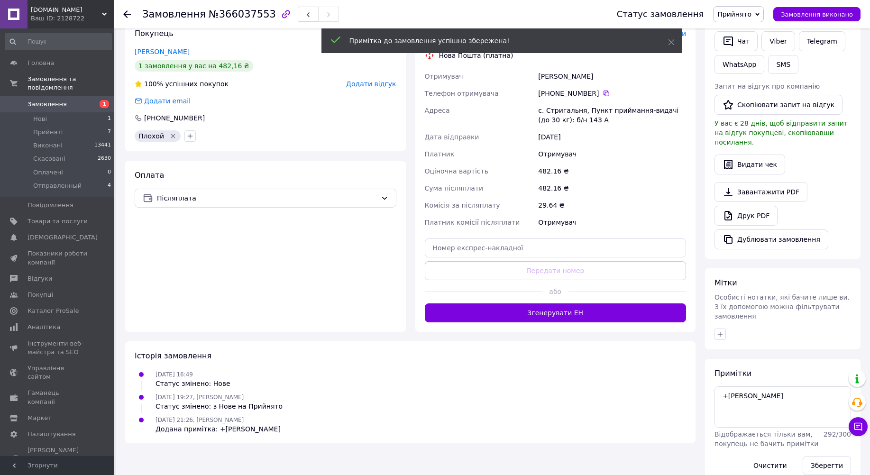
click at [129, 15] on use at bounding box center [127, 14] width 8 height 8
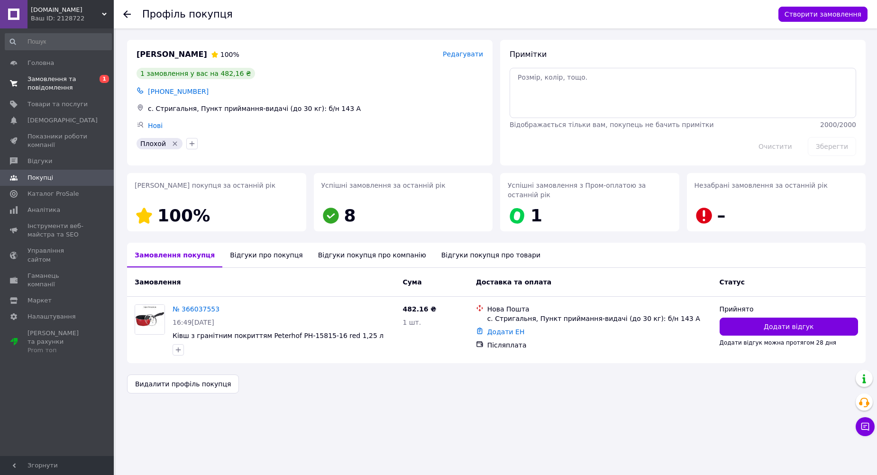
click at [46, 79] on span "Замовлення та повідомлення" at bounding box center [57, 83] width 60 height 17
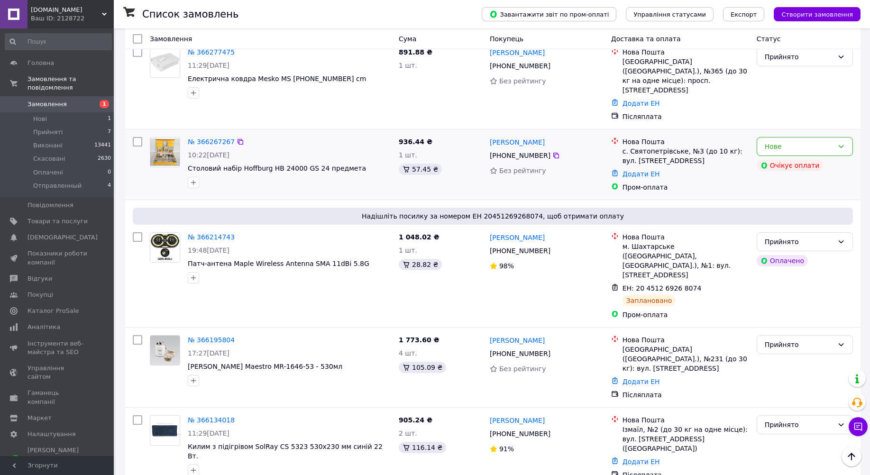
scroll to position [190, 0]
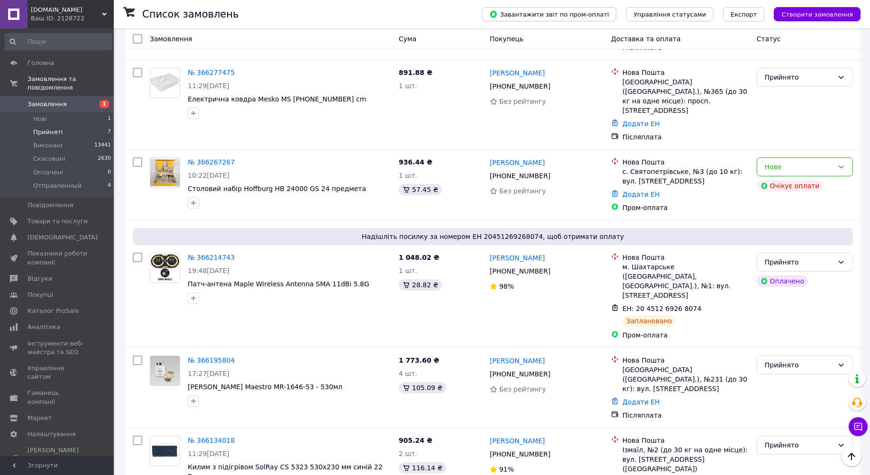
click at [51, 128] on span "Прийняті" at bounding box center [47, 132] width 29 height 9
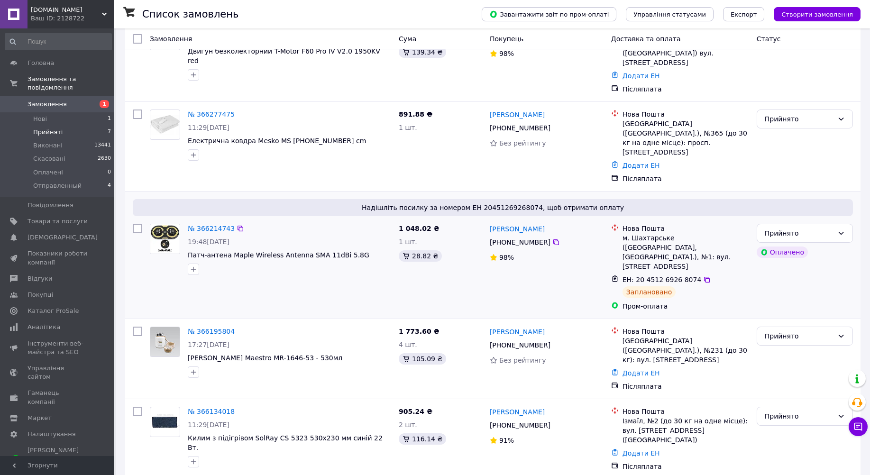
scroll to position [202, 0]
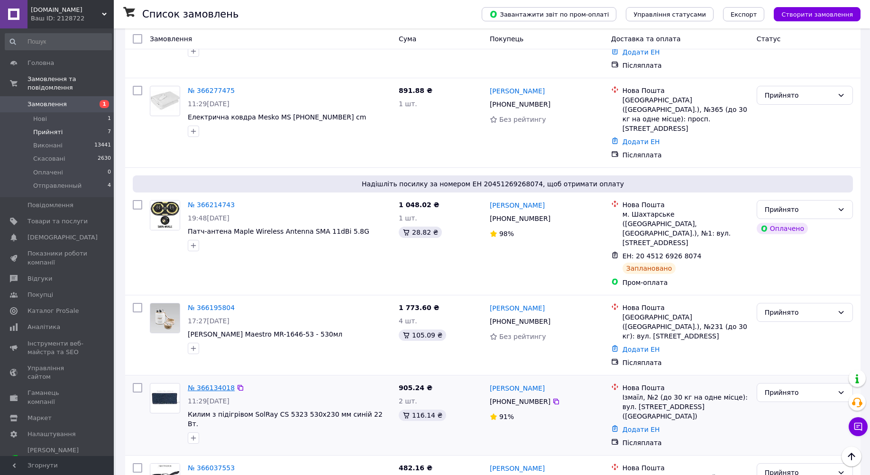
click at [216, 384] on link "№ 366134018" at bounding box center [211, 388] width 47 height 8
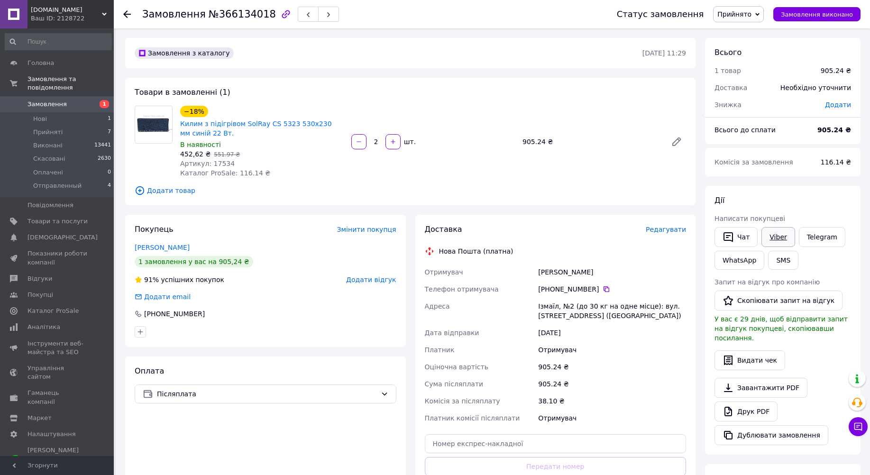
click at [766, 241] on link "Viber" at bounding box center [777, 237] width 33 height 20
click at [638, 371] on div "905.24 ₴" at bounding box center [612, 366] width 152 height 17
drag, startPoint x: 204, startPoint y: 132, endPoint x: 177, endPoint y: 123, distance: 28.6
click at [177, 123] on div "−18% Килим з підігрівом SolRay CS 5323 530x230 мм синій 22 Вт. В наявності 452,…" at bounding box center [261, 142] width 171 height 76
copy link "Килим з підігрівом SolRay CS 5323 530x230 мм синій 22 Вт."
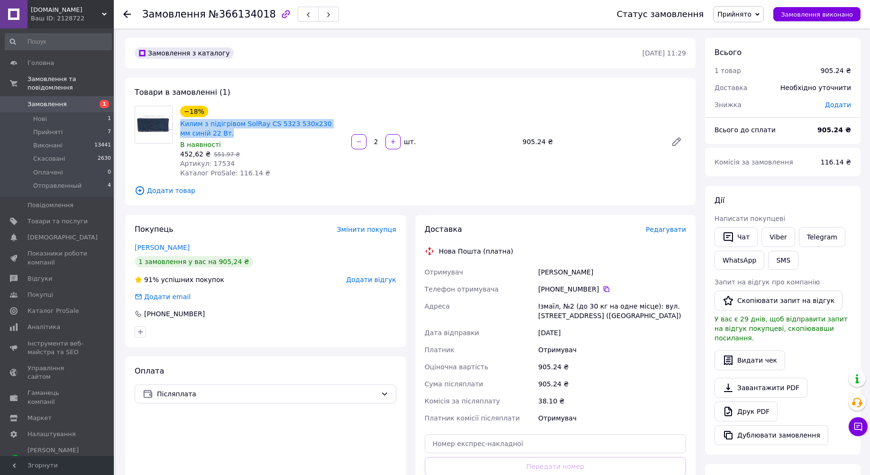
click at [568, 241] on div "Доставка Редагувати Нова Пошта (платна) Отримувач Афтаева Людмила Телефон отрим…" at bounding box center [556, 371] width 262 height 294
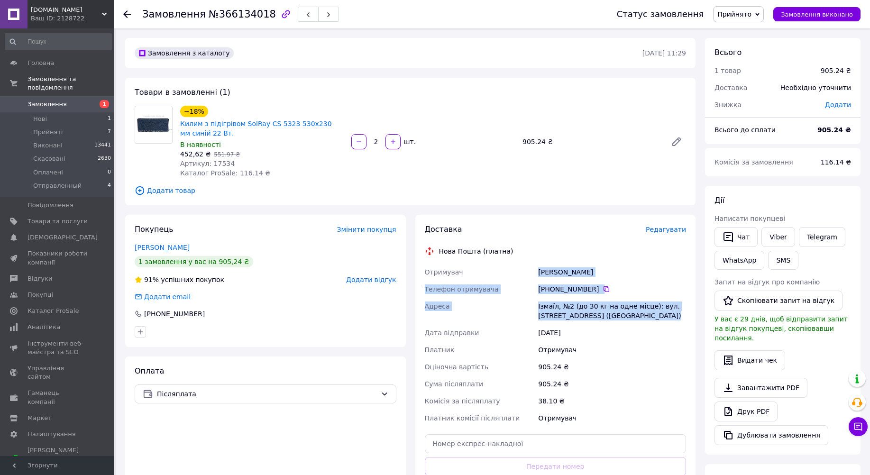
drag, startPoint x: 657, startPoint y: 315, endPoint x: 538, endPoint y: 271, distance: 127.5
click at [538, 271] on div "Отримувач Афтаева Людмила Телефон отримувача +380 67 486 61 51   Адреса Ізмаїл,…" at bounding box center [555, 345] width 265 height 163
copy div "Афтаева Людмила Телефон отримувача +380 67 486 61 51   Адреса Ізмаїл, №2 (до 30…"
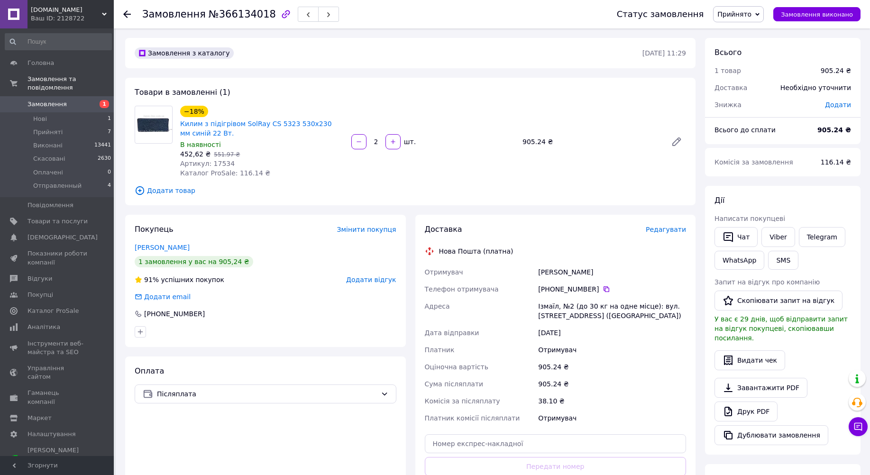
click at [293, 266] on div "1 замовлення у вас на 905,24 ₴" at bounding box center [266, 261] width 262 height 11
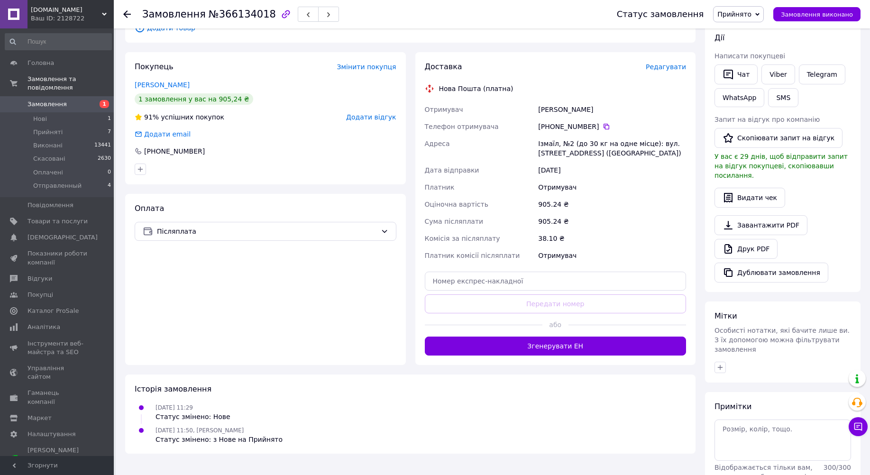
scroll to position [196, 0]
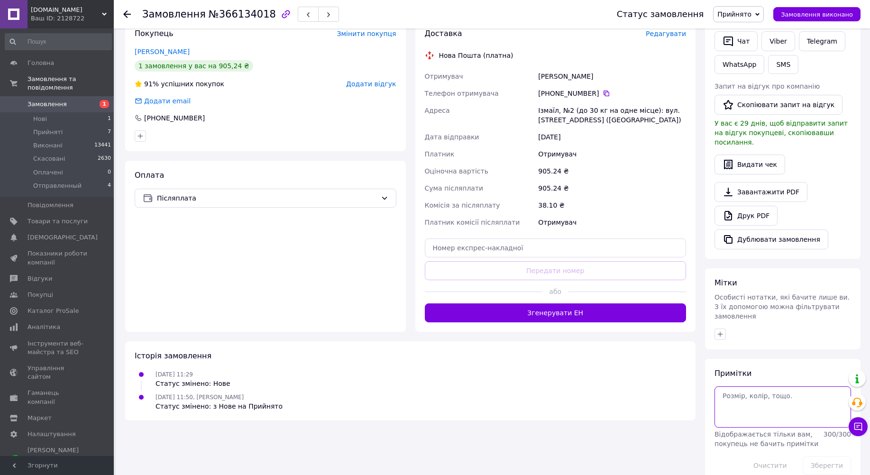
click at [737, 386] on textarea at bounding box center [782, 406] width 137 height 41
type textarea "+[PERSON_NAME]"
click at [829, 456] on button "Зберегти" at bounding box center [826, 465] width 48 height 19
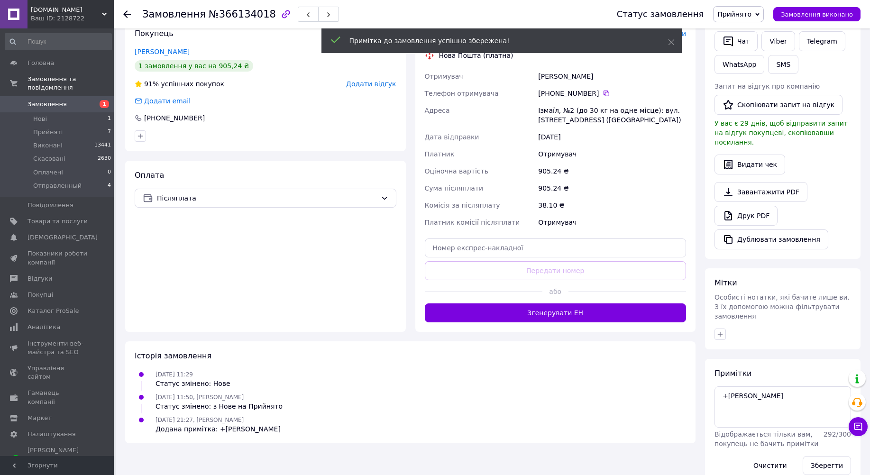
click at [129, 15] on icon at bounding box center [127, 14] width 8 height 8
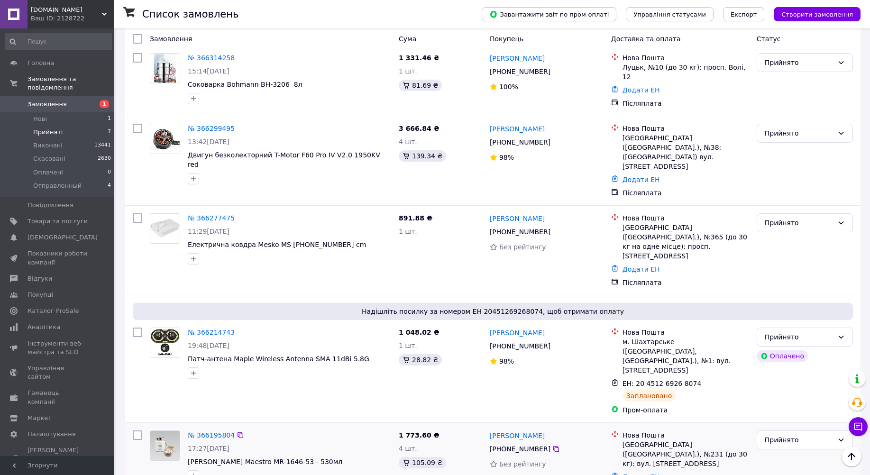
scroll to position [60, 0]
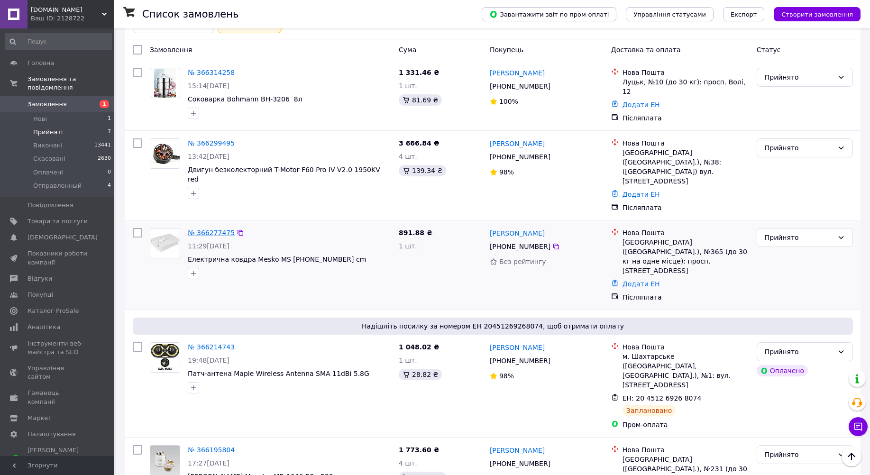
click at [205, 229] on link "№ 366277475" at bounding box center [211, 233] width 47 height 8
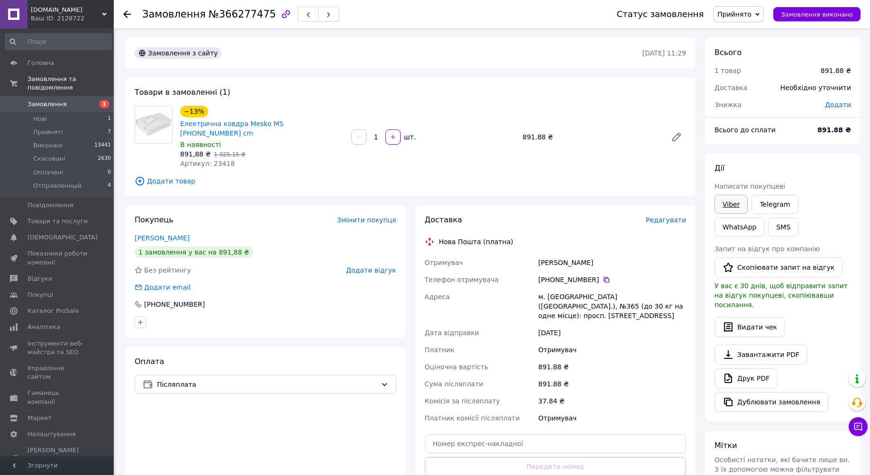
click at [724, 201] on link "Viber" at bounding box center [730, 204] width 33 height 19
drag, startPoint x: 644, startPoint y: 231, endPoint x: 711, endPoint y: 226, distance: 67.0
click at [644, 237] on div "Нова Пошта (платна)" at bounding box center [555, 241] width 266 height 9
click at [770, 202] on link "Telegram" at bounding box center [774, 204] width 46 height 19
click at [125, 13] on use at bounding box center [127, 14] width 8 height 8
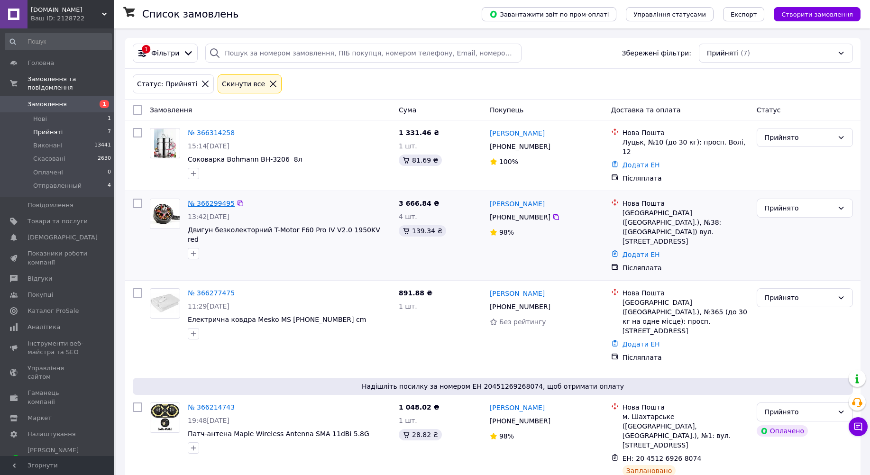
click at [205, 200] on link "№ 366299495" at bounding box center [211, 204] width 47 height 8
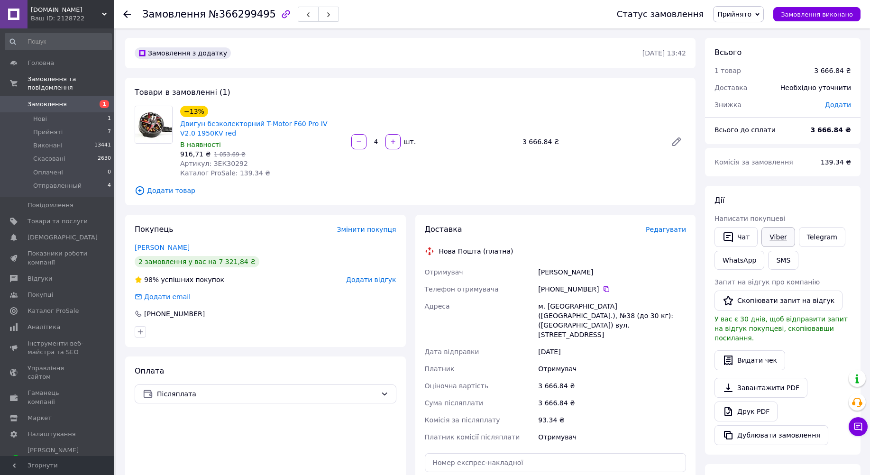
click at [775, 240] on link "Viber" at bounding box center [777, 237] width 33 height 20
click at [637, 259] on div "Доставка Редагувати Нова Пошта (платна) Отримувач [PERSON_NAME] Телефон отримув…" at bounding box center [556, 380] width 262 height 313
drag, startPoint x: 224, startPoint y: 131, endPoint x: 179, endPoint y: 127, distance: 45.2
click at [179, 127] on div "−13% Двигун безколекторний T-Motor F60 Pro IV V2.0 1950KV red В наявності 916,7…" at bounding box center [261, 142] width 171 height 76
click at [314, 248] on div "[PERSON_NAME]" at bounding box center [266, 247] width 262 height 9
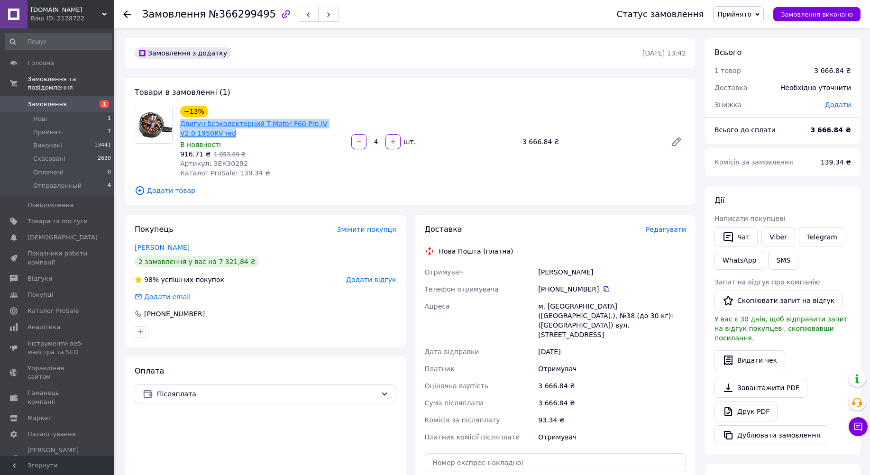
drag, startPoint x: 221, startPoint y: 131, endPoint x: 180, endPoint y: 127, distance: 41.5
click at [180, 127] on span "Двигун безколекторний T-Motor F60 Pro IV V2.0 1950KV red" at bounding box center [262, 128] width 164 height 19
copy link "Двигун безколекторний T-Motor F60 Pro IV V2.0 1950KV red"
click at [564, 217] on div "Доставка Редагувати Нова Пошта (платна) Отримувач [PERSON_NAME] Телефон отримув…" at bounding box center [555, 381] width 281 height 332
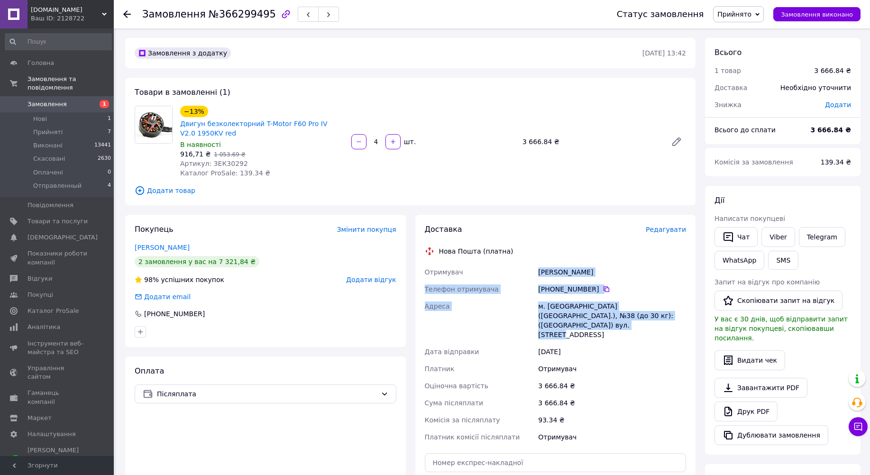
drag, startPoint x: 684, startPoint y: 316, endPoint x: 540, endPoint y: 270, distance: 150.8
click at [540, 270] on div "Отримувач [PERSON_NAME] Телефон отримувача [PHONE_NUMBER]   Адреса м. [GEOGRAPH…" at bounding box center [555, 355] width 265 height 182
copy div "[PERSON_NAME] Телефон отримувача [PHONE_NUMBER]   Адреса м. [GEOGRAPHIC_DATA] (…"
click at [403, 317] on div "Покупець Змінити покупця [PERSON_NAME] 2 замовлення у вас на 7 321,84 ₴ 98% усп…" at bounding box center [265, 281] width 281 height 132
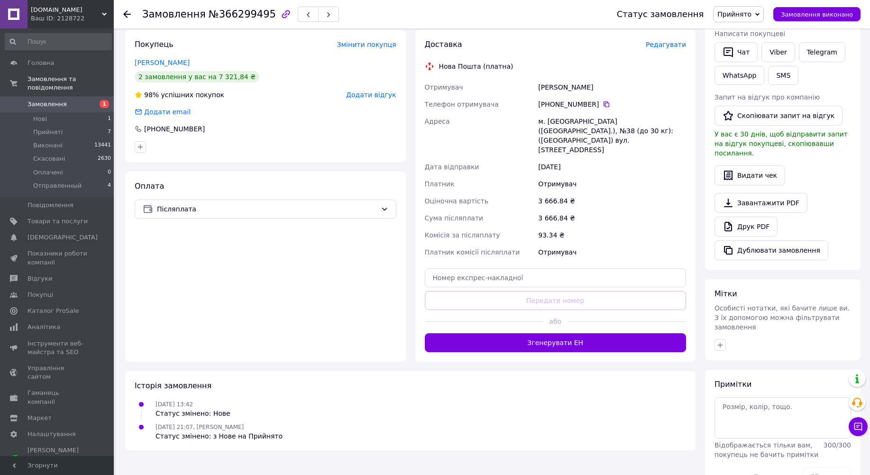
scroll to position [196, 0]
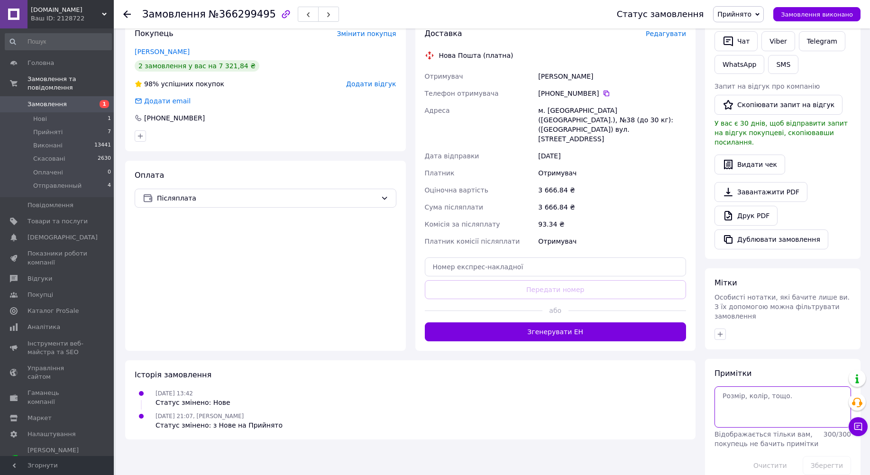
click at [737, 386] on textarea at bounding box center [782, 406] width 137 height 41
type textarea "+[PERSON_NAME]"
click at [829, 456] on button "Зберегти" at bounding box center [826, 465] width 48 height 19
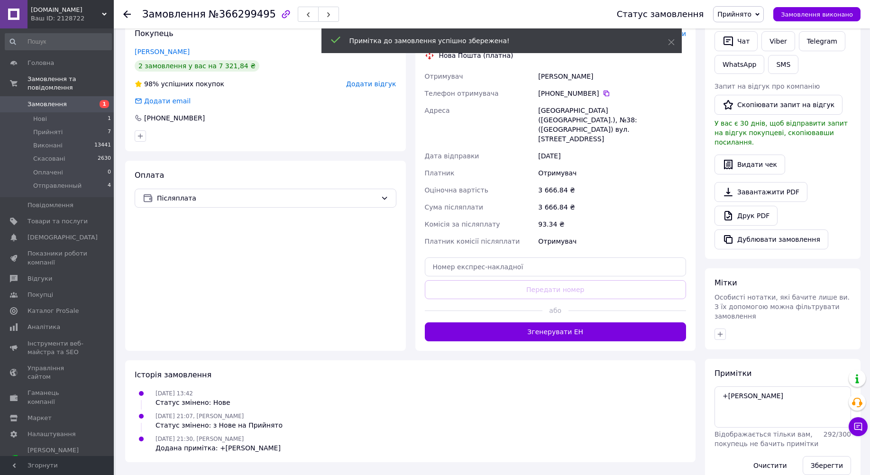
click at [126, 12] on use at bounding box center [127, 14] width 8 height 8
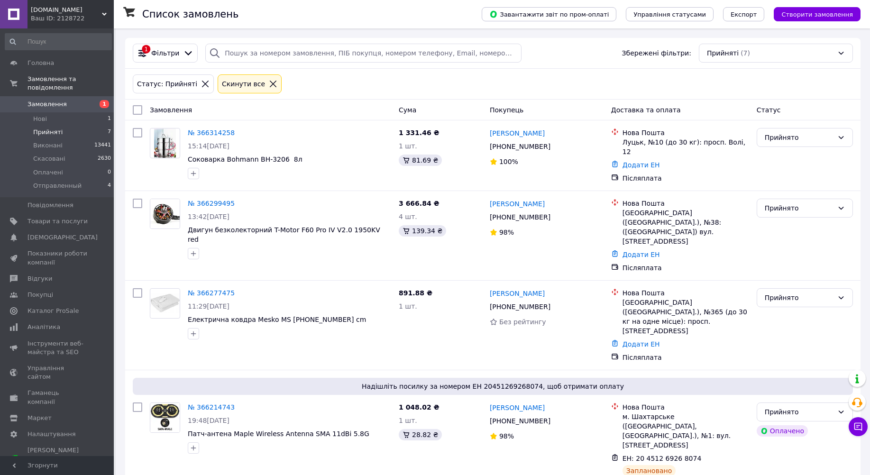
click at [269, 86] on icon at bounding box center [273, 84] width 9 height 9
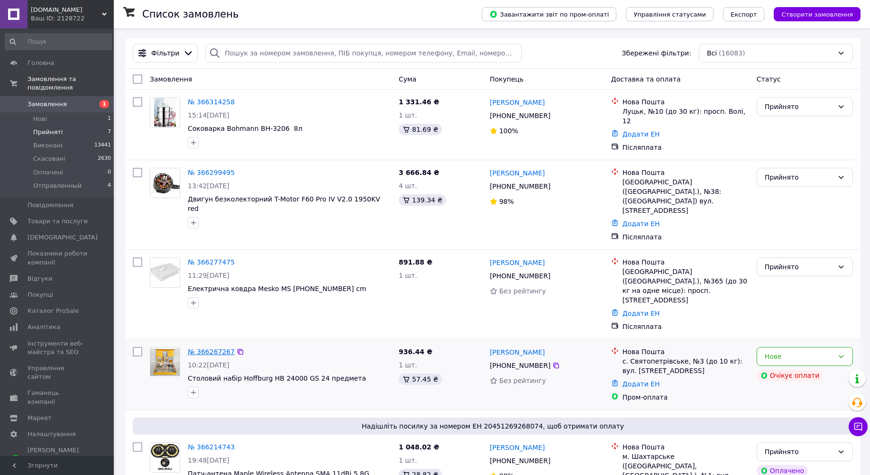
click at [213, 348] on link "№ 366267267" at bounding box center [211, 352] width 47 height 8
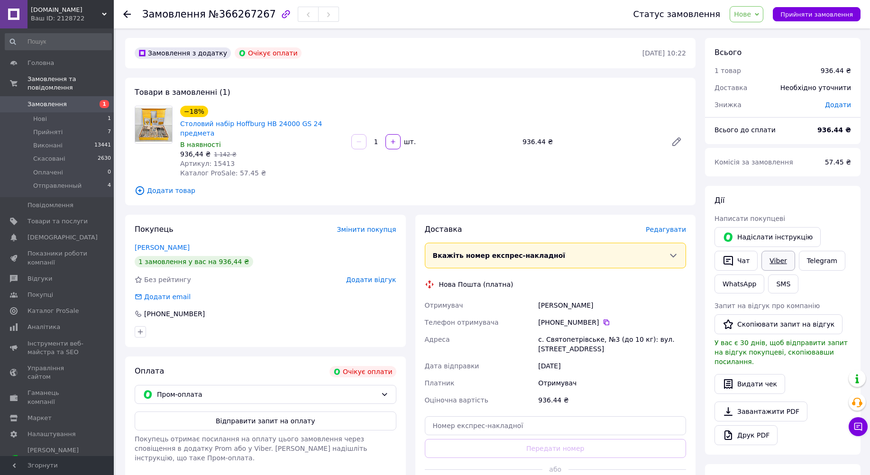
click at [779, 264] on link "Viber" at bounding box center [777, 261] width 33 height 20
click at [646, 378] on div "Отримувач" at bounding box center [612, 382] width 152 height 17
click at [126, 13] on icon at bounding box center [127, 14] width 8 height 8
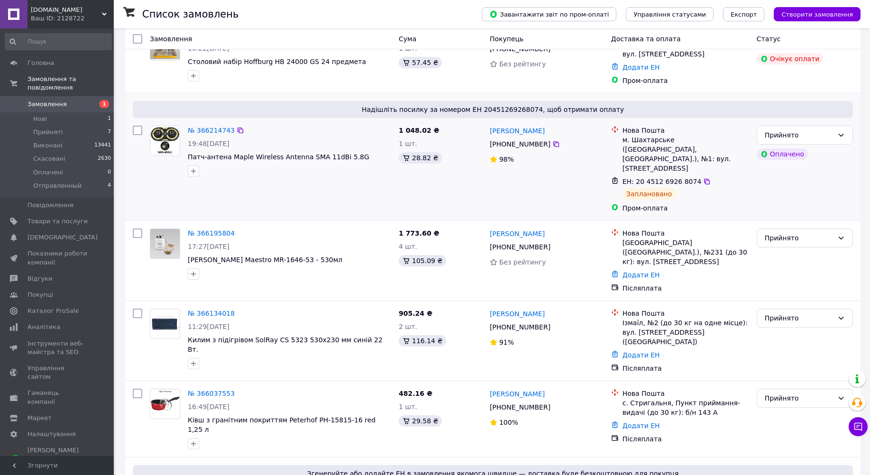
scroll to position [332, 0]
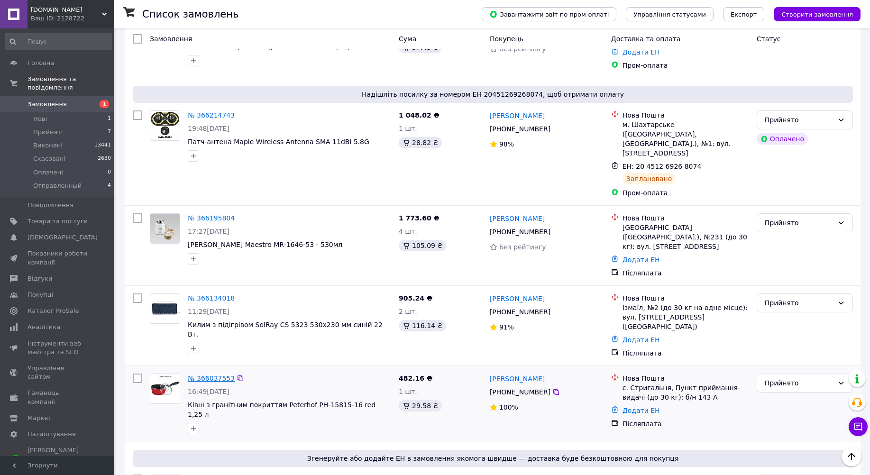
click at [214, 374] on link "№ 366037553" at bounding box center [211, 378] width 47 height 8
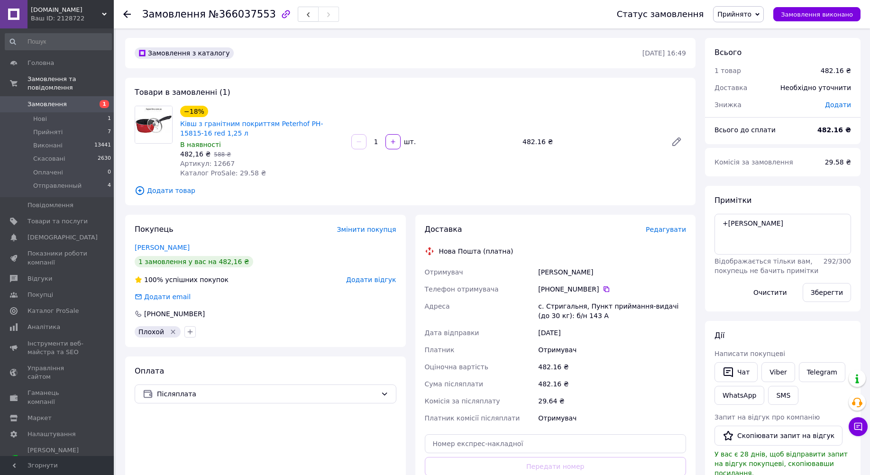
drag, startPoint x: 601, startPoint y: 270, endPoint x: 537, endPoint y: 274, distance: 63.6
click at [537, 274] on div "[PERSON_NAME]" at bounding box center [612, 272] width 152 height 17
click at [274, 311] on div "[PHONE_NUMBER]" at bounding box center [266, 313] width 262 height 9
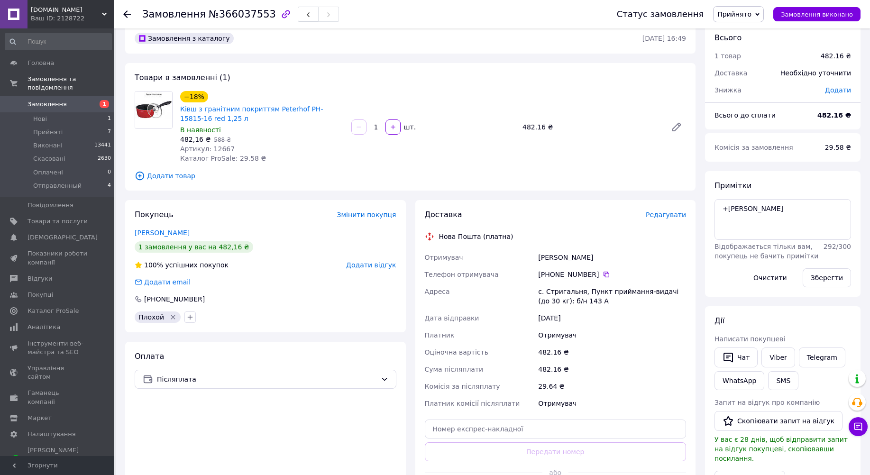
scroll to position [6, 0]
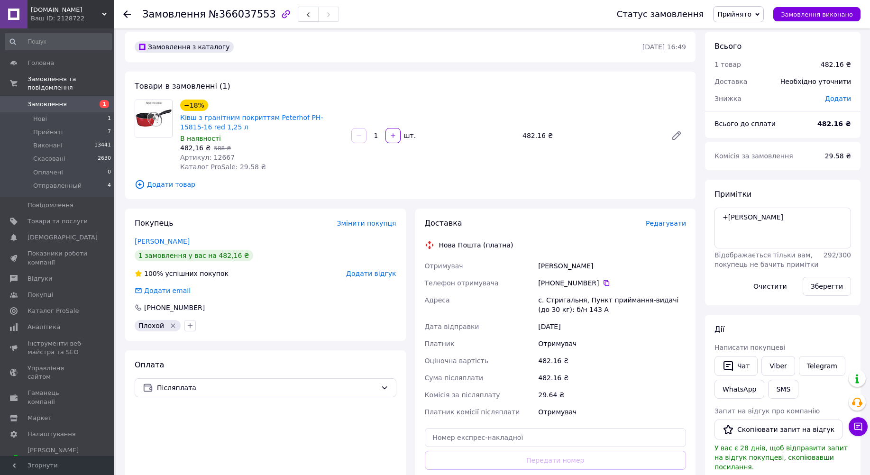
click at [128, 13] on icon at bounding box center [127, 14] width 8 height 8
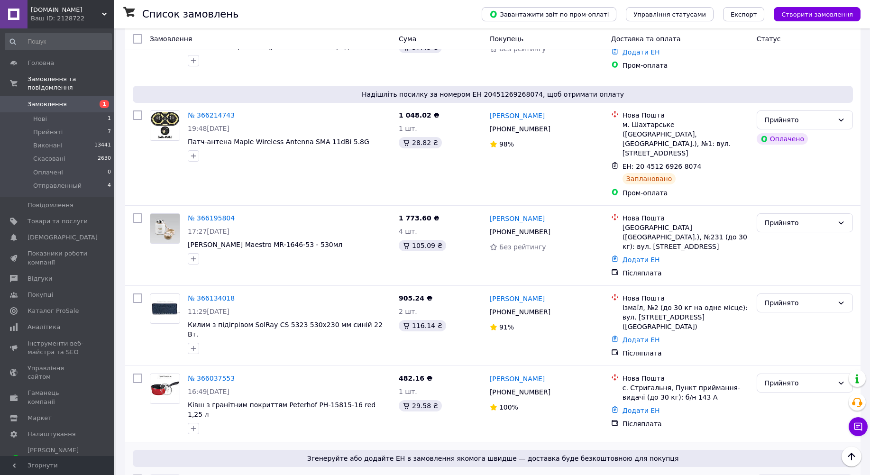
scroll to position [379, 0]
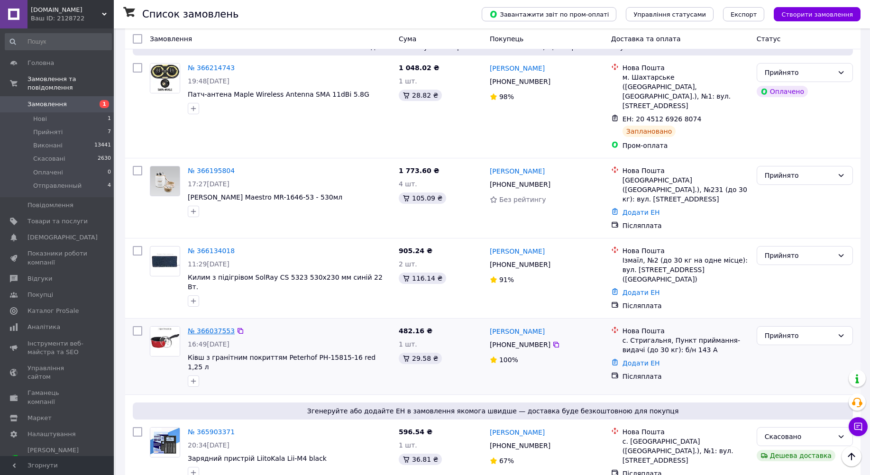
click at [211, 327] on link "№ 366037553" at bounding box center [211, 331] width 47 height 8
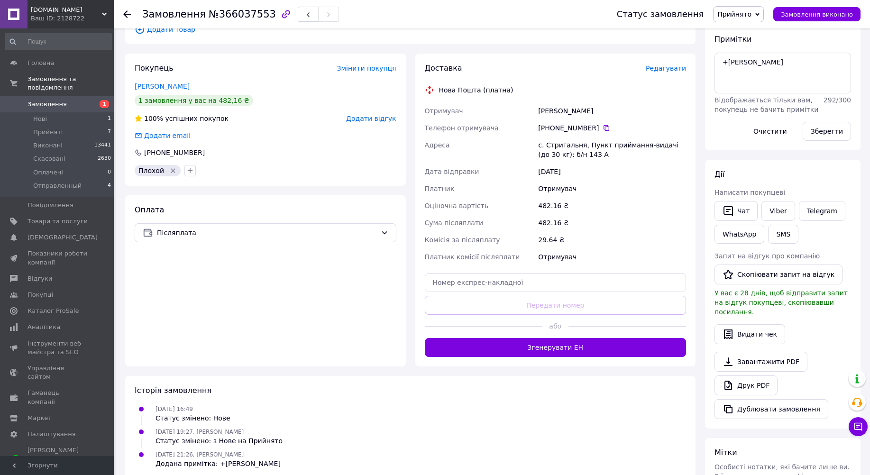
scroll to position [190, 0]
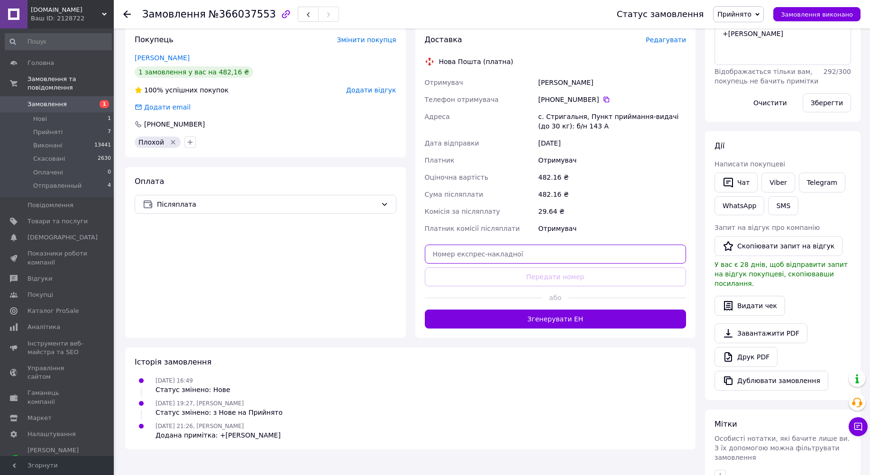
click at [532, 255] on input "text" at bounding box center [556, 254] width 262 height 19
paste input "20451269276780"
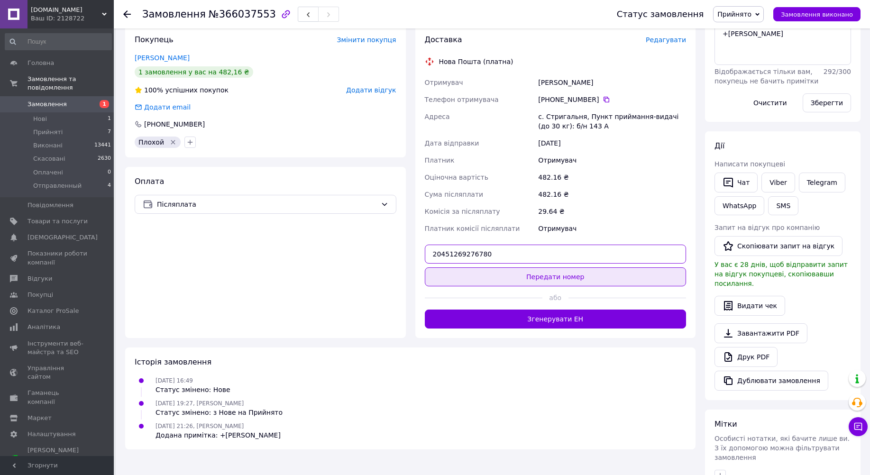
type input "20451269276780"
click at [555, 277] on button "Передати номер" at bounding box center [556, 276] width 262 height 19
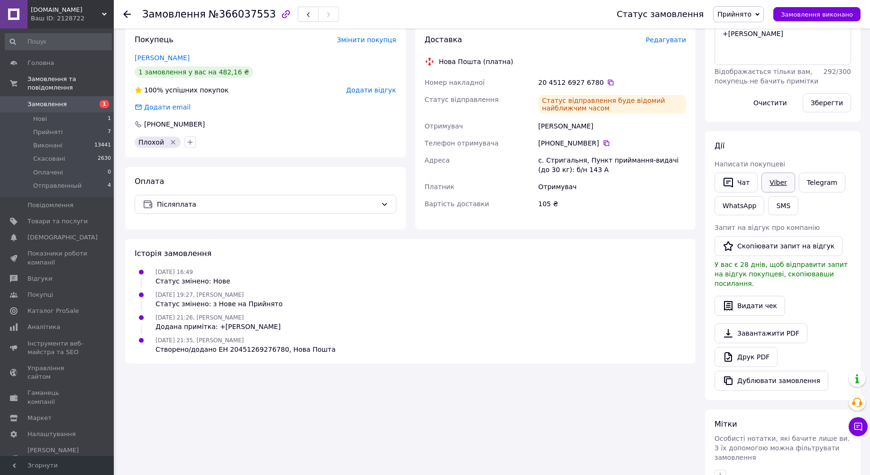
click at [776, 185] on link "Viber" at bounding box center [777, 183] width 33 height 20
click at [325, 130] on div "Покупець Змінити покупця Іванина Людмила 1 замовлення у вас на 482,16 ₴ 100% ус…" at bounding box center [265, 91] width 281 height 132
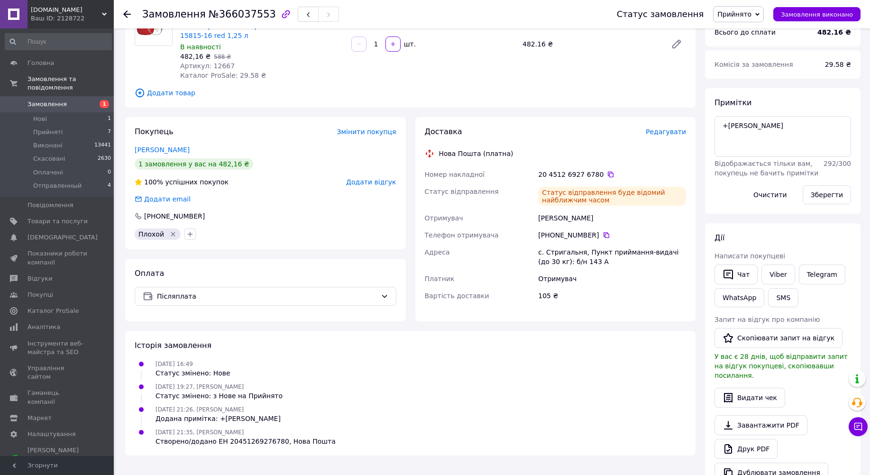
scroll to position [0, 0]
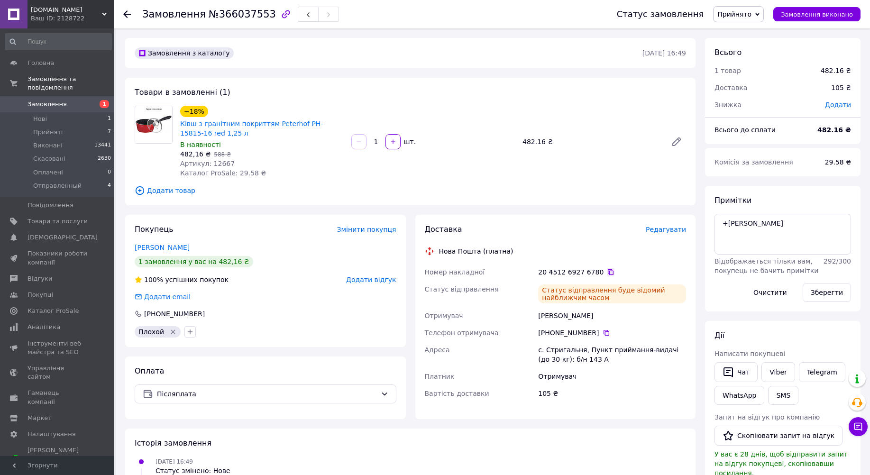
click at [608, 274] on icon at bounding box center [611, 272] width 6 height 6
drag, startPoint x: 561, startPoint y: 219, endPoint x: 565, endPoint y: 230, distance: 12.1
click at [561, 219] on div "Доставка Редагувати Нова Пошта (платна) Номер накладної 20 4512 6927 6780   Ста…" at bounding box center [555, 317] width 281 height 204
click at [130, 12] on icon at bounding box center [127, 14] width 8 height 8
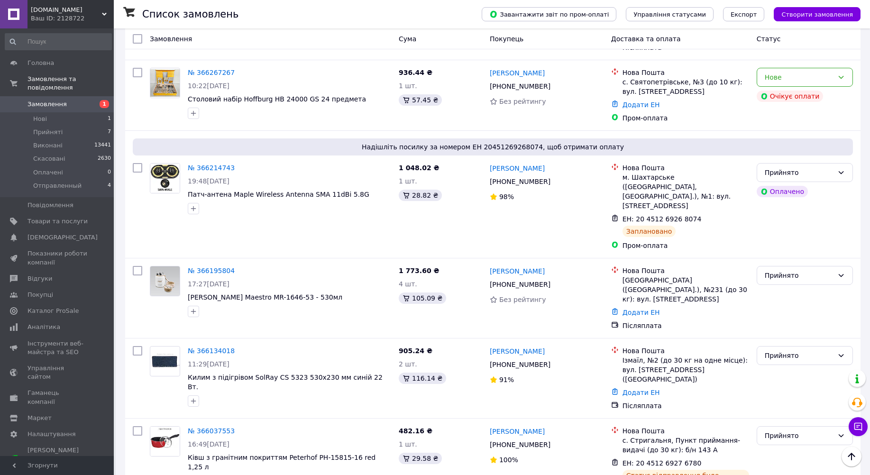
scroll to position [284, 0]
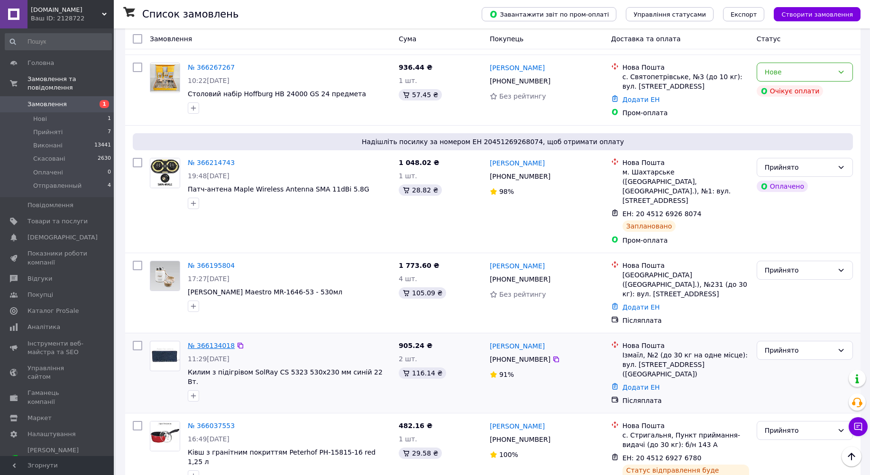
click at [208, 342] on link "№ 366134018" at bounding box center [211, 346] width 47 height 8
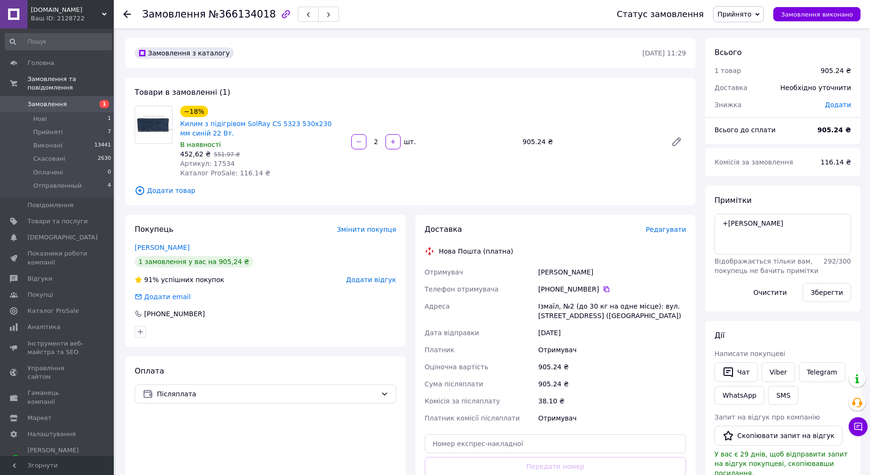
scroll to position [142, 0]
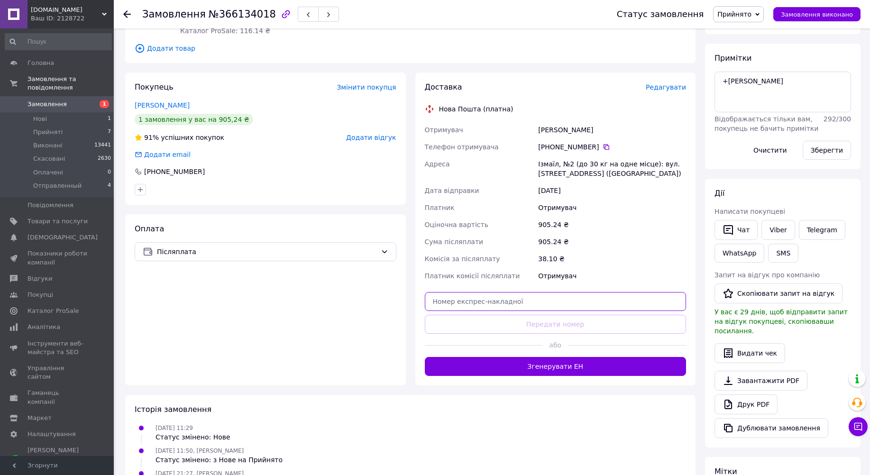
click at [524, 304] on input "text" at bounding box center [556, 301] width 262 height 19
paste input "20451269278025"
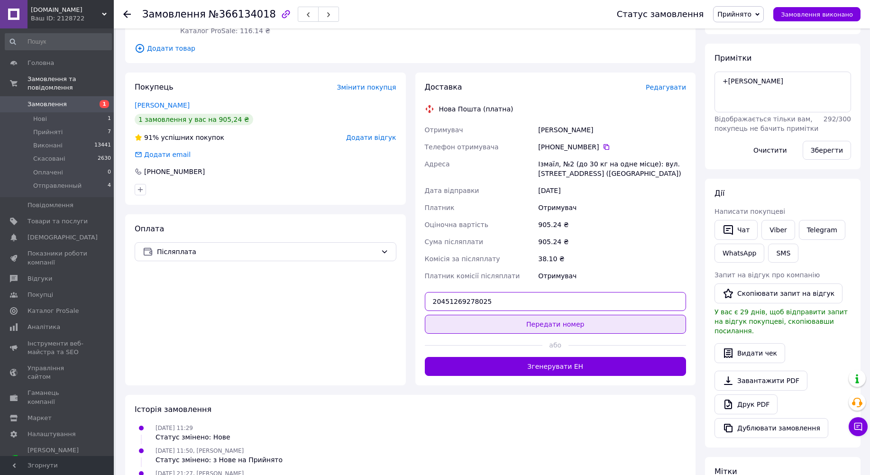
type input "20451269278025"
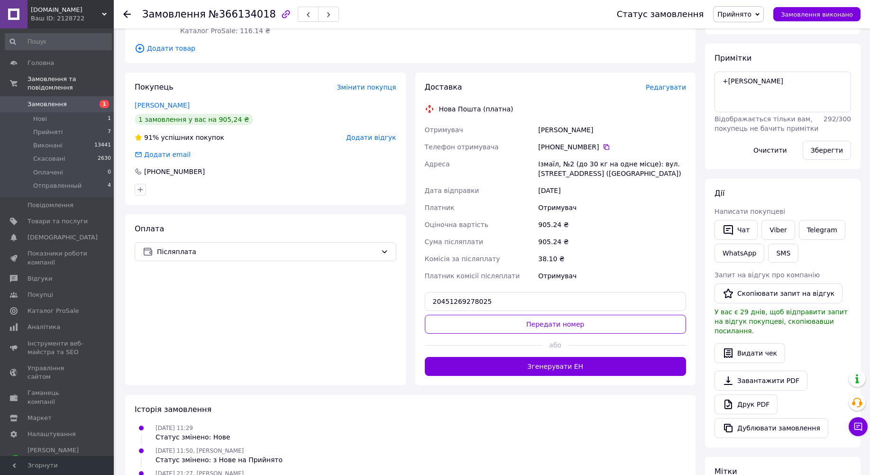
click at [572, 324] on button "Передати номер" at bounding box center [556, 324] width 262 height 19
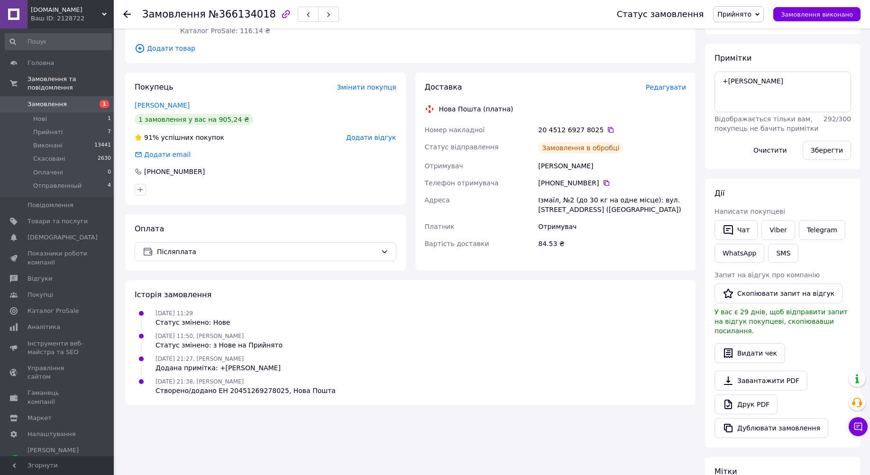
click at [773, 232] on link "Viber" at bounding box center [777, 230] width 33 height 20
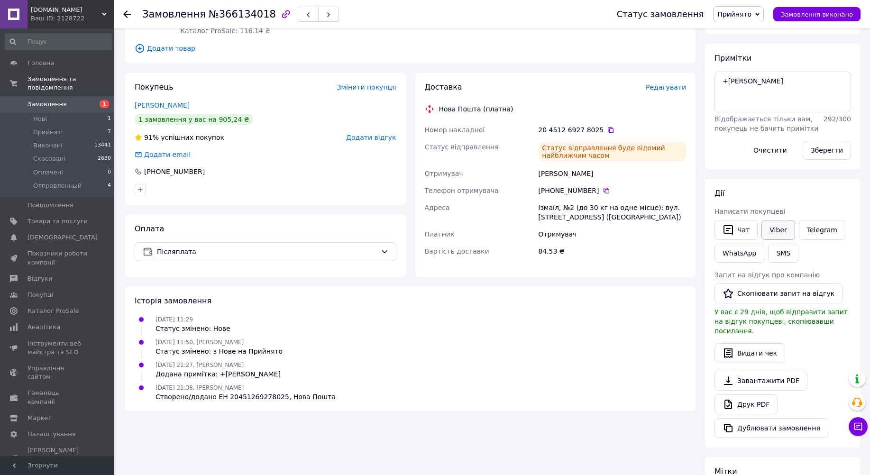
click at [781, 232] on link "Viber" at bounding box center [777, 230] width 33 height 20
click at [306, 120] on div "1 замовлення у вас на 905,24 ₴" at bounding box center [266, 119] width 262 height 11
click at [607, 130] on icon at bounding box center [611, 130] width 8 height 8
click at [127, 16] on icon at bounding box center [127, 14] width 8 height 8
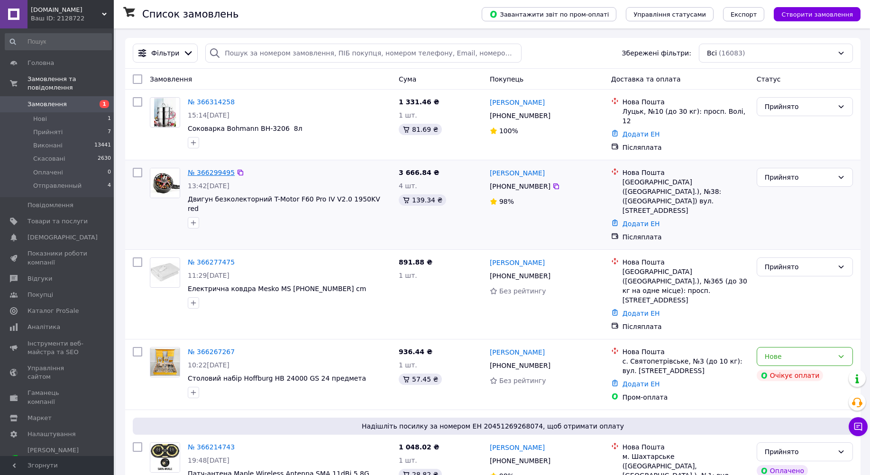
click at [198, 169] on link "№ 366299495" at bounding box center [211, 173] width 47 height 8
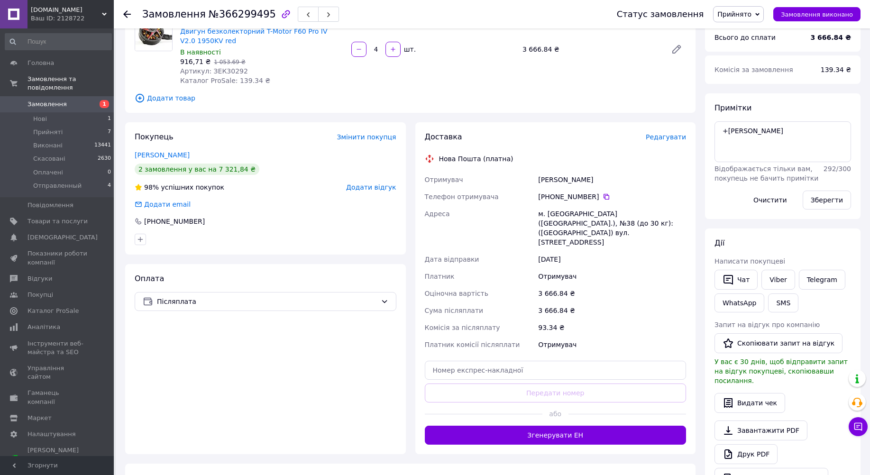
scroll to position [95, 0]
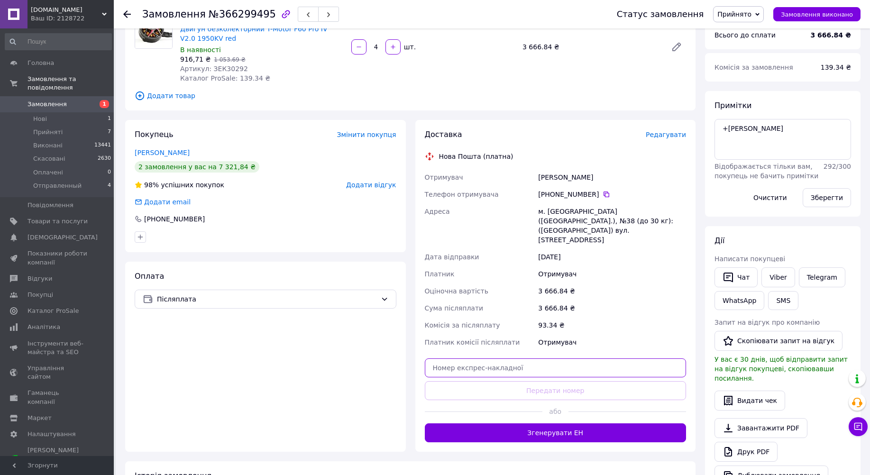
click at [564, 358] on input "text" at bounding box center [556, 367] width 262 height 19
paste input "20451269279175"
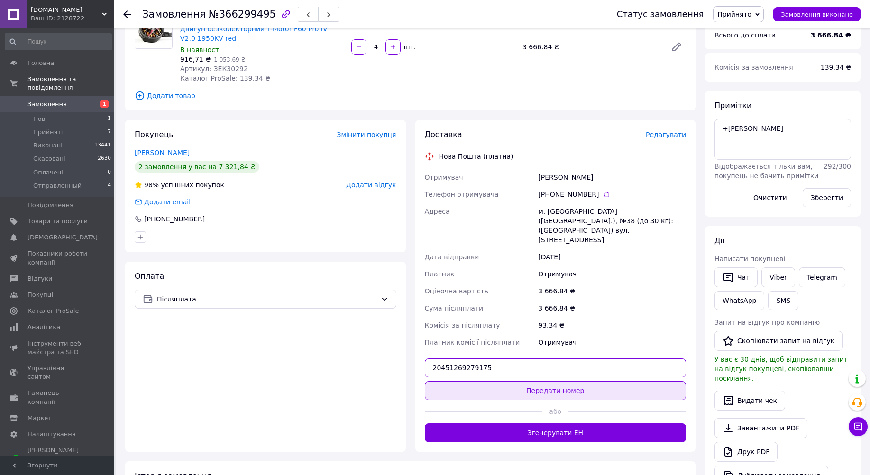
type input "20451269279175"
click at [567, 381] on button "Передати номер" at bounding box center [556, 390] width 262 height 19
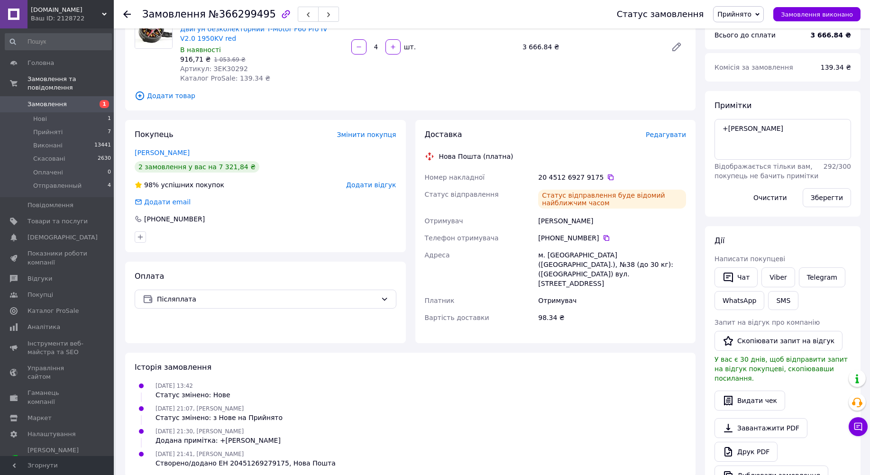
click at [125, 14] on use at bounding box center [127, 14] width 8 height 8
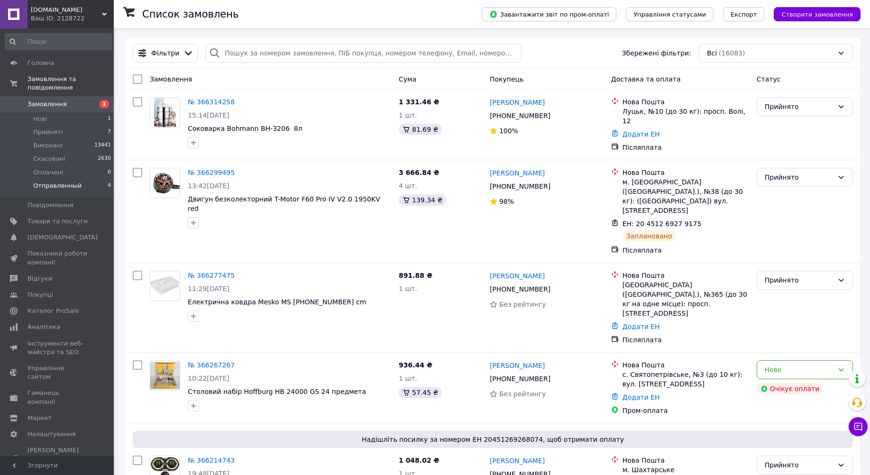
click at [58, 182] on li "Отправленный 4" at bounding box center [58, 188] width 117 height 18
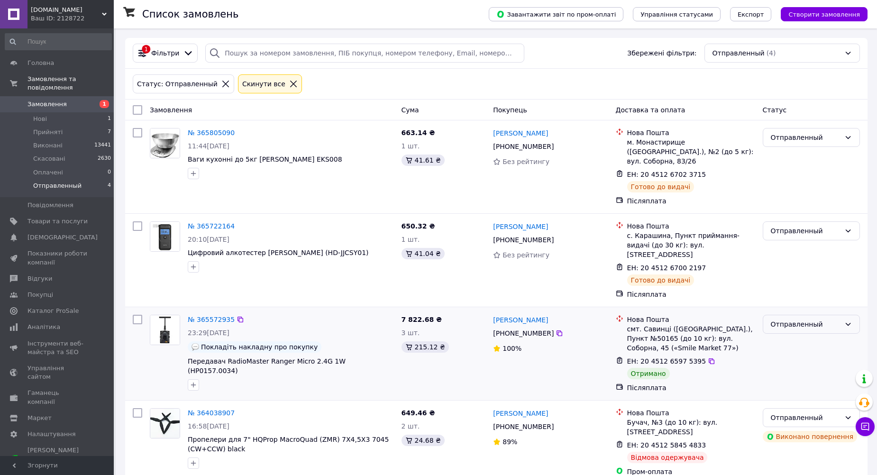
click at [804, 319] on div "Отправленный" at bounding box center [806, 324] width 70 height 10
click at [792, 343] on li "Виконано" at bounding box center [811, 343] width 96 height 17
click at [289, 84] on icon at bounding box center [293, 84] width 9 height 9
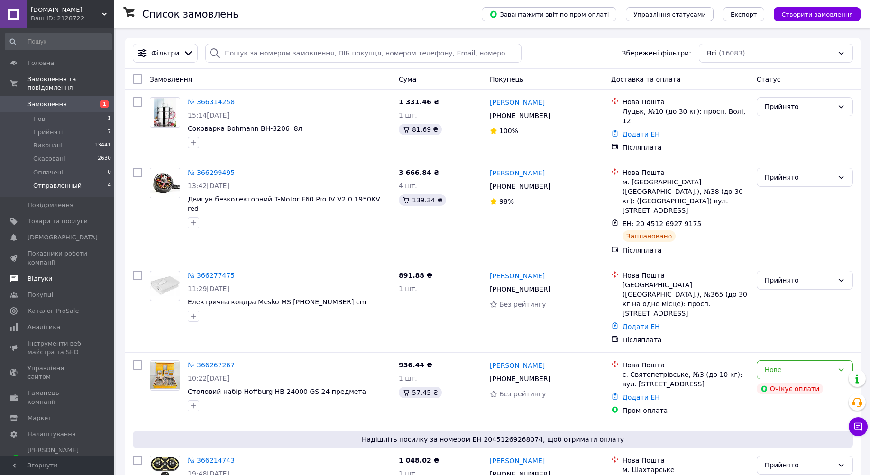
click at [33, 274] on span "Відгуки" at bounding box center [39, 278] width 25 height 9
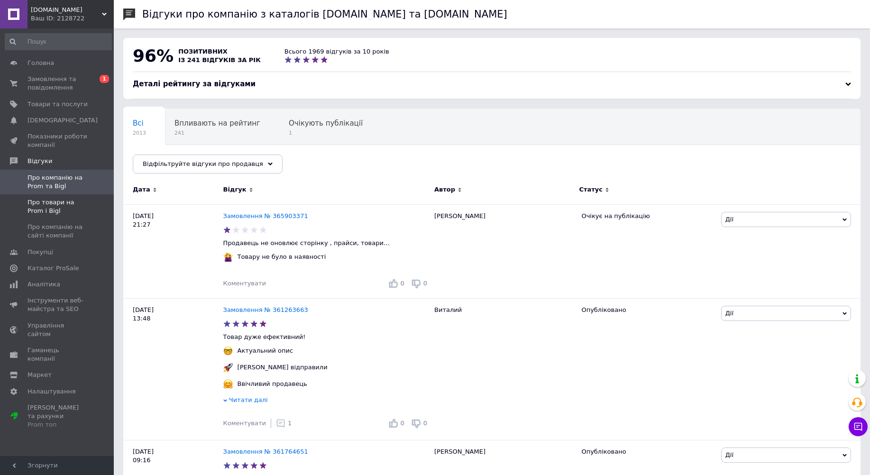
click at [36, 208] on span "Про товари на Prom і Bigl" at bounding box center [57, 206] width 60 height 17
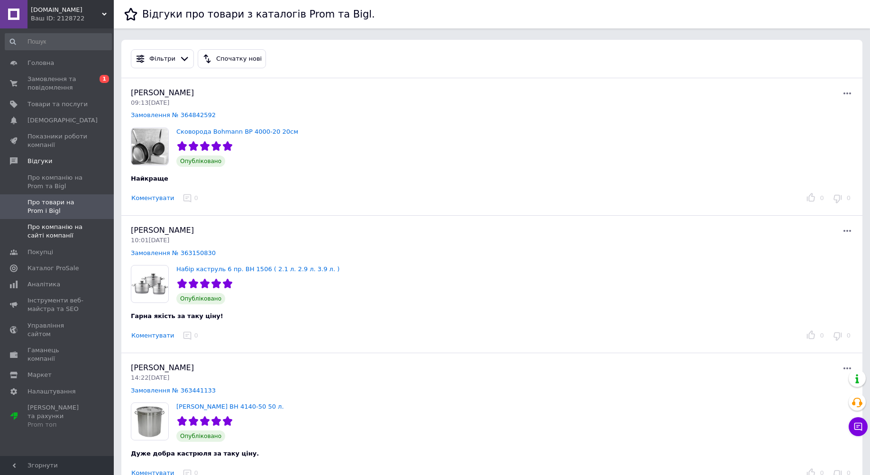
click at [42, 234] on span "Про компанію на сайті компанії" at bounding box center [57, 231] width 60 height 17
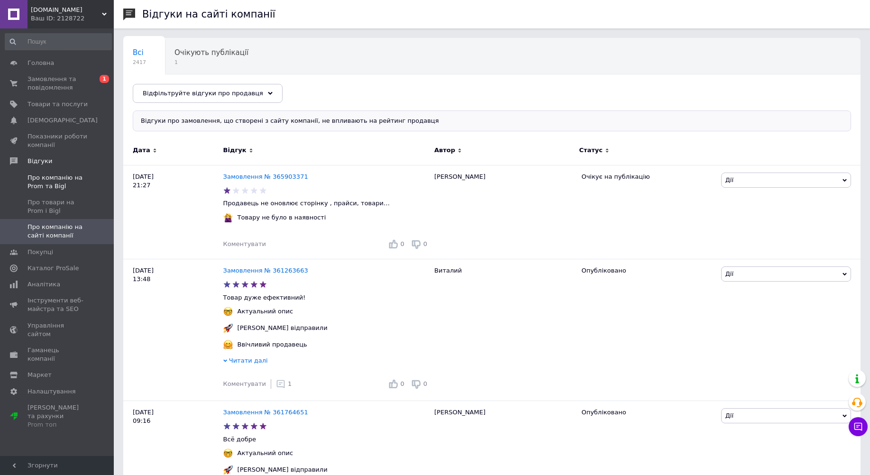
click at [48, 178] on span "Про компанію на Prom та Bigl" at bounding box center [57, 181] width 60 height 17
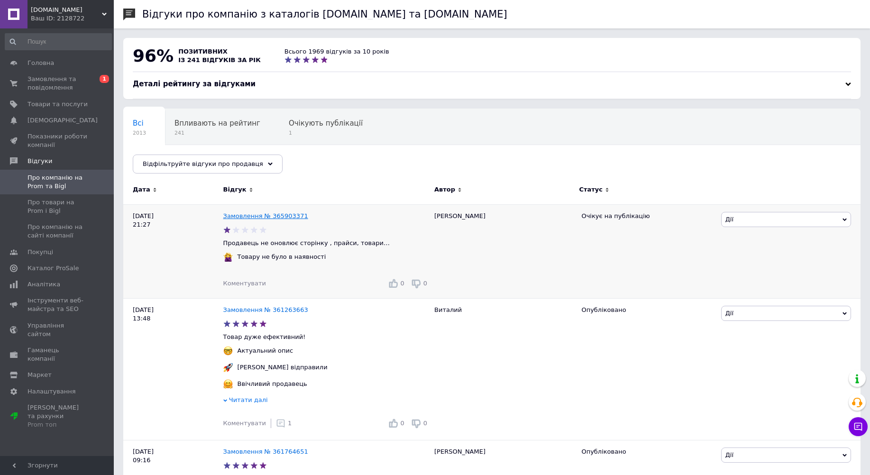
click at [271, 217] on link "Замовлення № 365903371" at bounding box center [265, 215] width 85 height 7
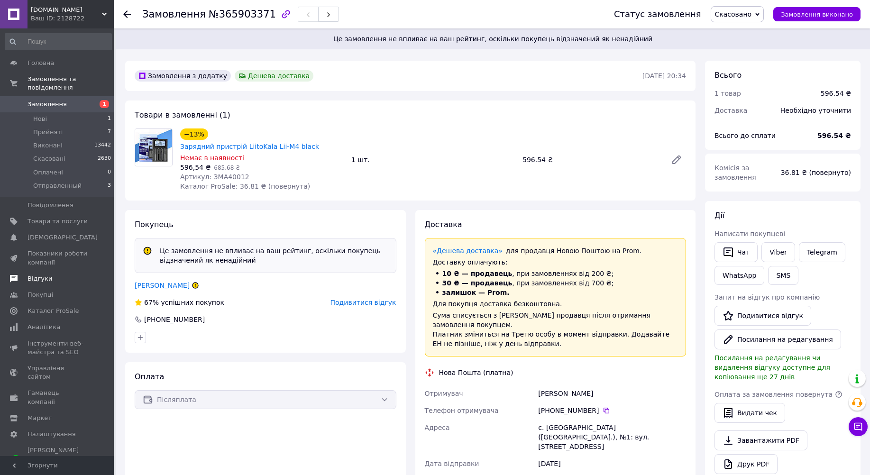
click at [44, 274] on span "Відгуки" at bounding box center [39, 278] width 25 height 9
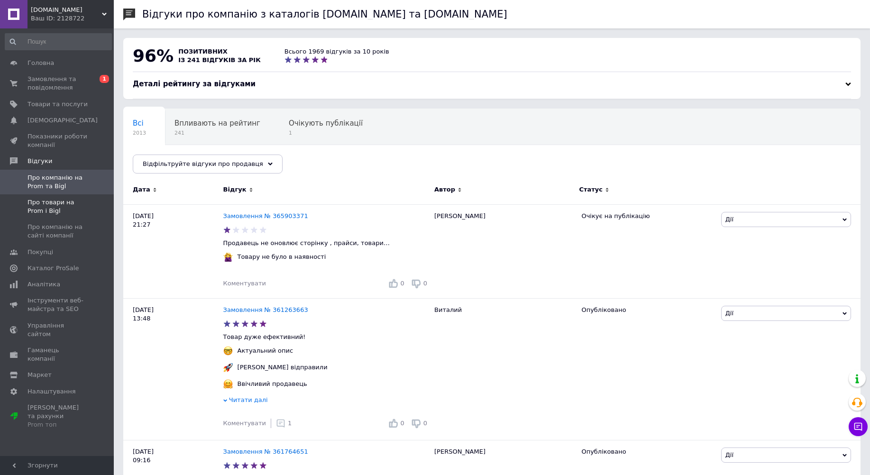
click at [37, 208] on span "Про товари на Prom і Bigl" at bounding box center [57, 206] width 60 height 17
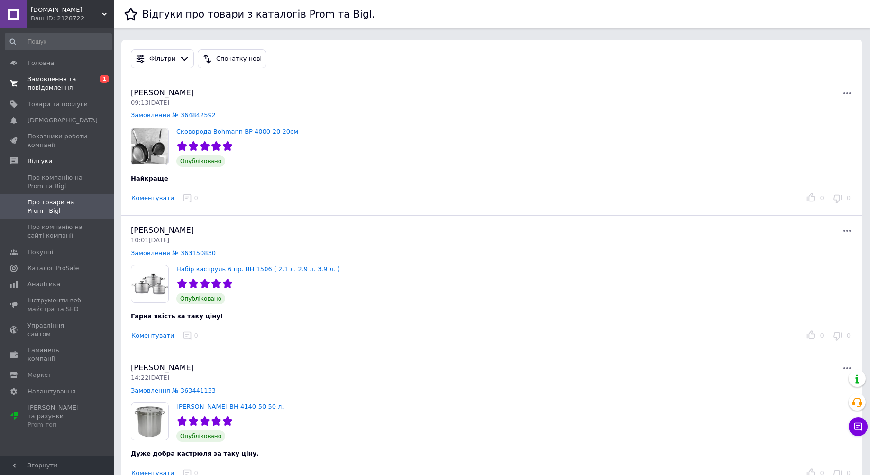
click at [41, 84] on span "Замовлення та повідомлення" at bounding box center [57, 83] width 60 height 17
